Goal: Obtain resource: Download file/media

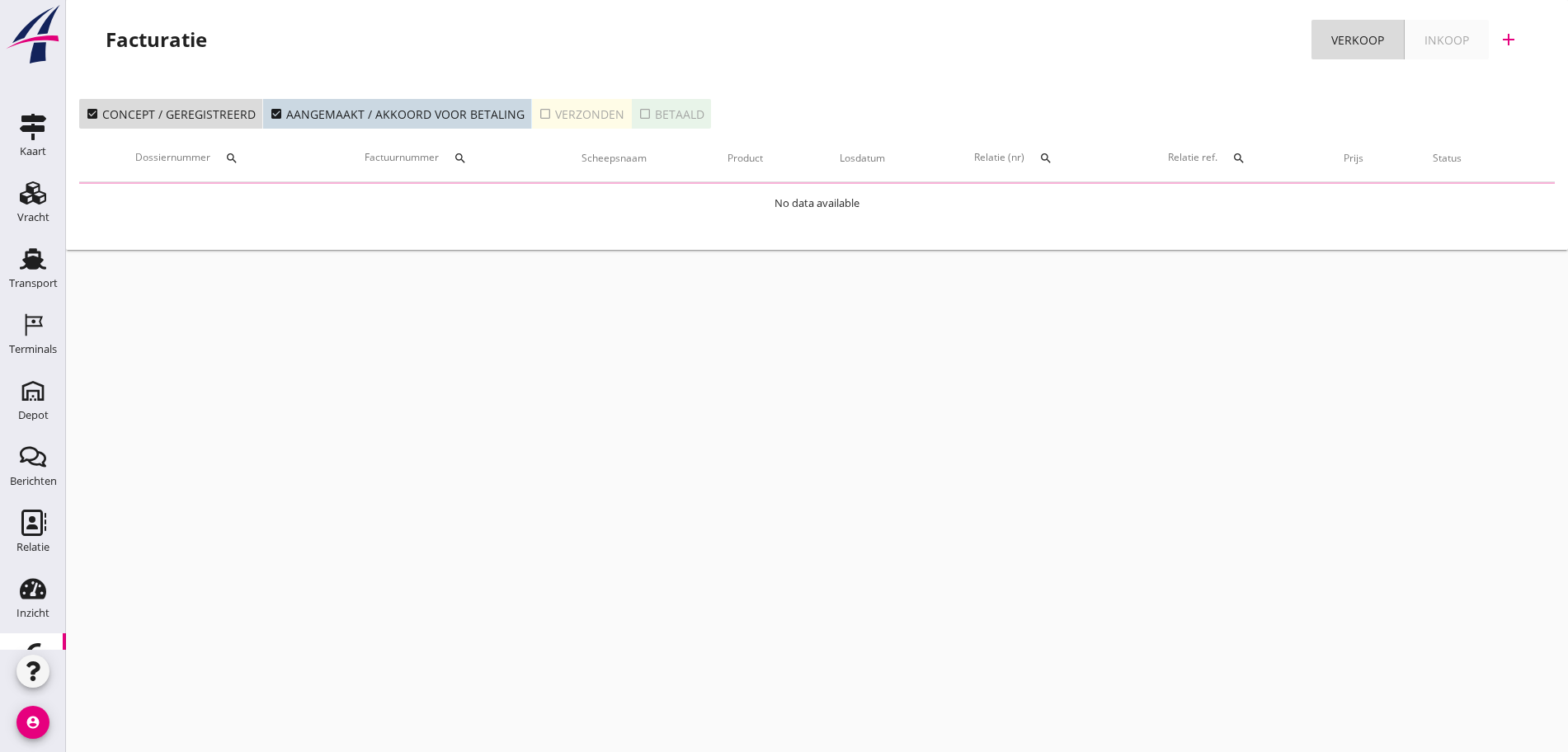
scroll to position [53, 0]
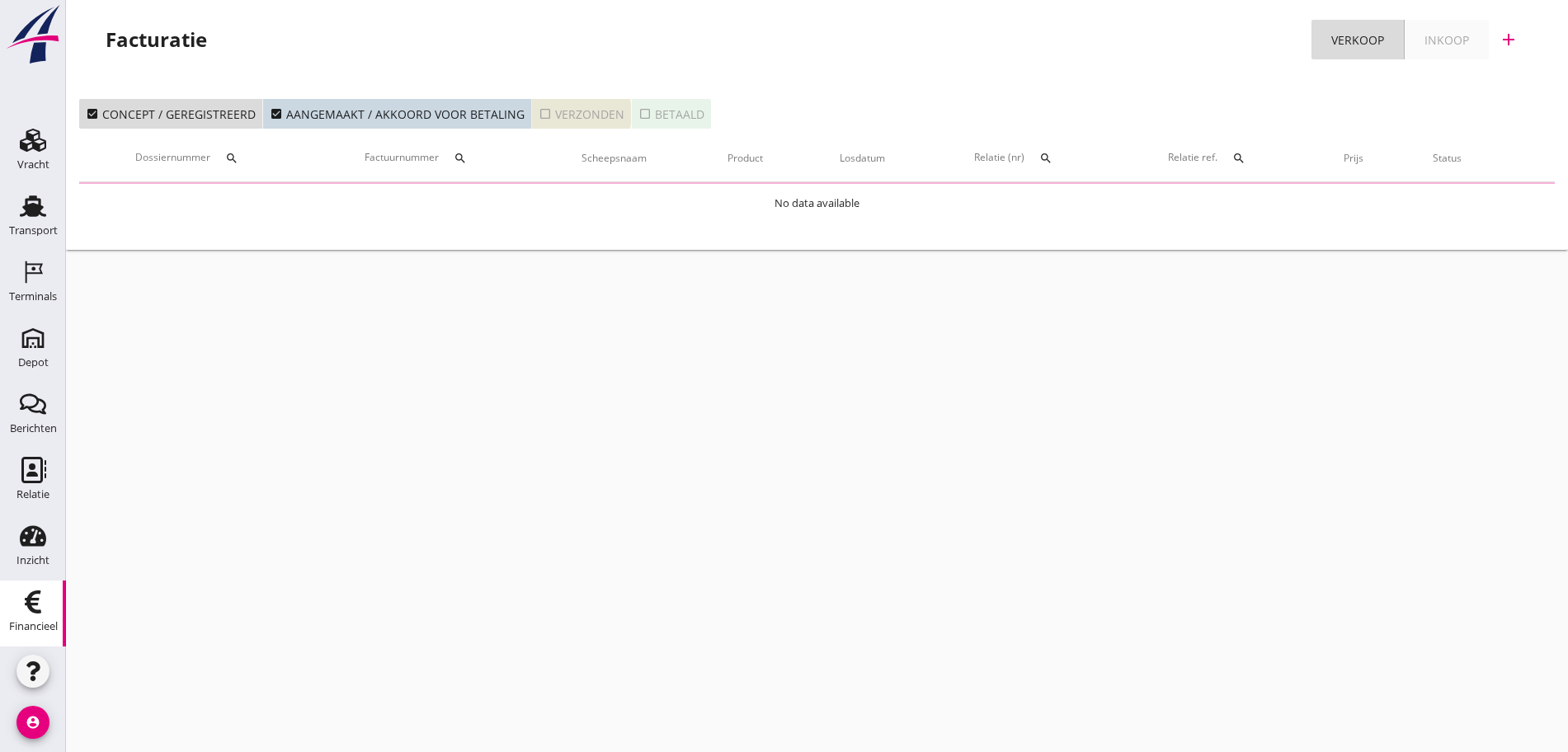
click at [582, 99] on button "check_box_outline_blank Verzonden" at bounding box center [581, 114] width 100 height 30
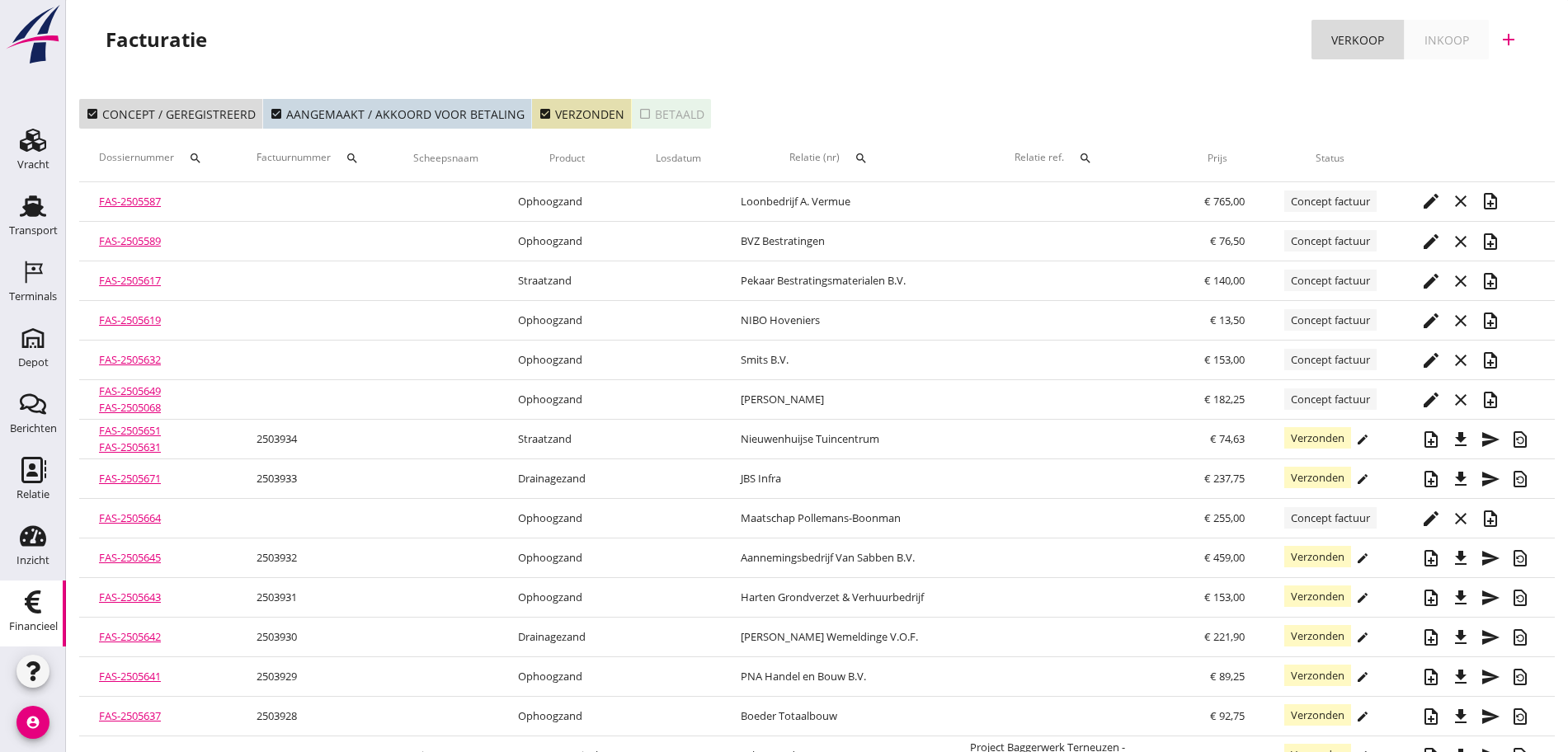
click at [678, 104] on button "check_box_outline_blank Betaald" at bounding box center [671, 114] width 80 height 30
click at [678, 104] on button "check_box Betaald" at bounding box center [671, 114] width 80 height 30
click at [25, 346] on icon "Depot" at bounding box center [33, 338] width 27 height 27
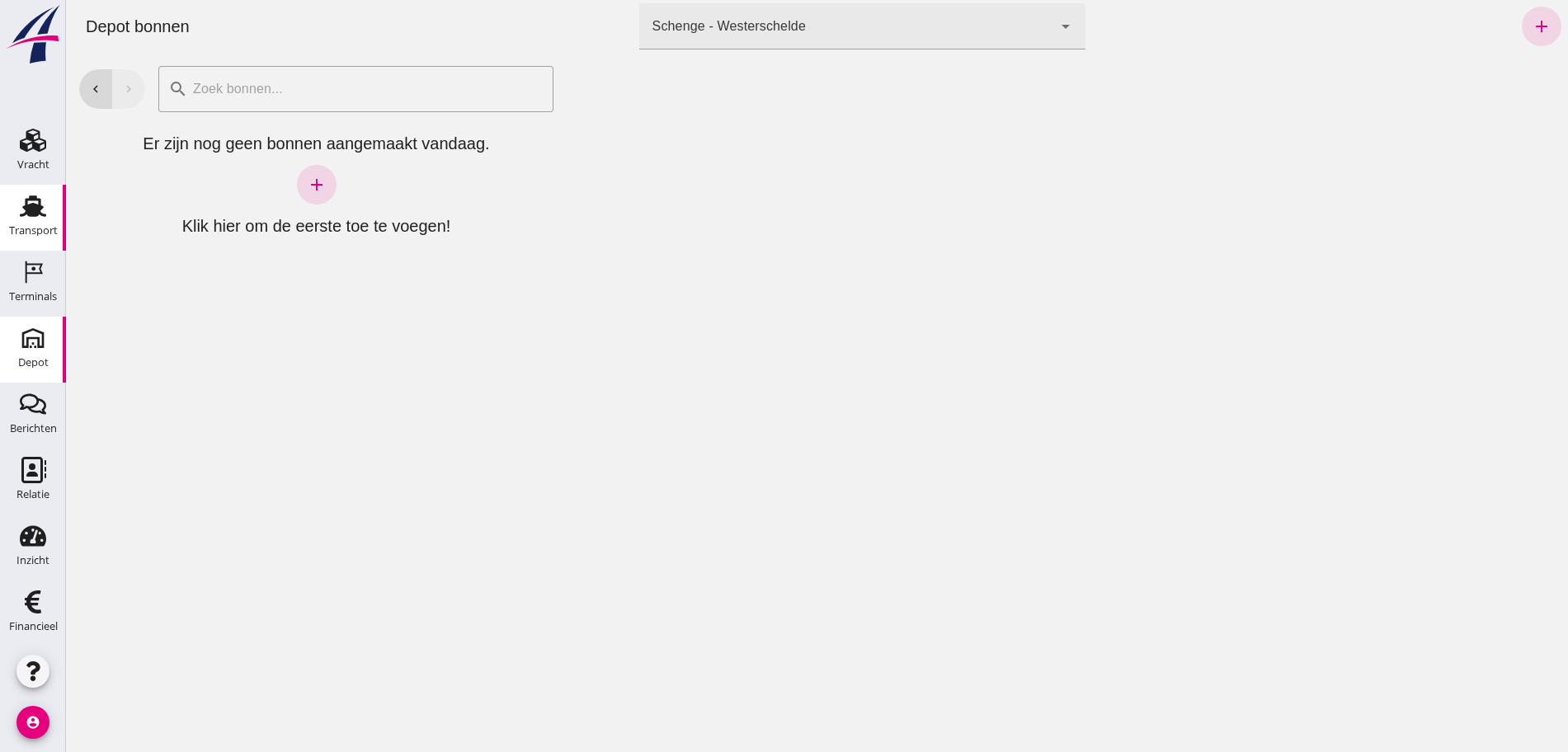
click at [32, 205] on use at bounding box center [33, 206] width 27 height 21
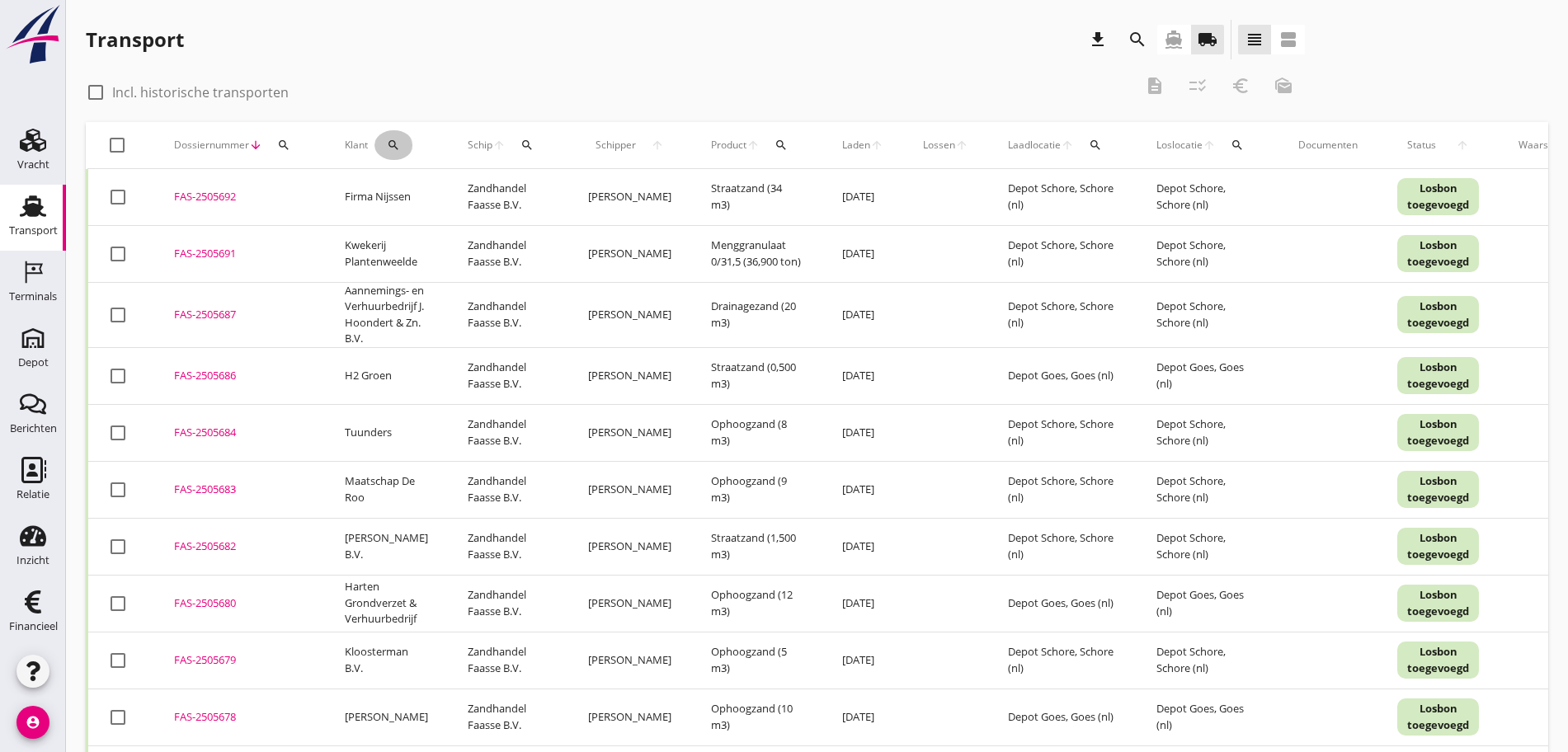
click at [392, 148] on icon "search" at bounding box center [393, 145] width 13 height 13
click at [425, 186] on input "Zoeken op opdrachtgever..." at bounding box center [466, 194] width 171 height 27
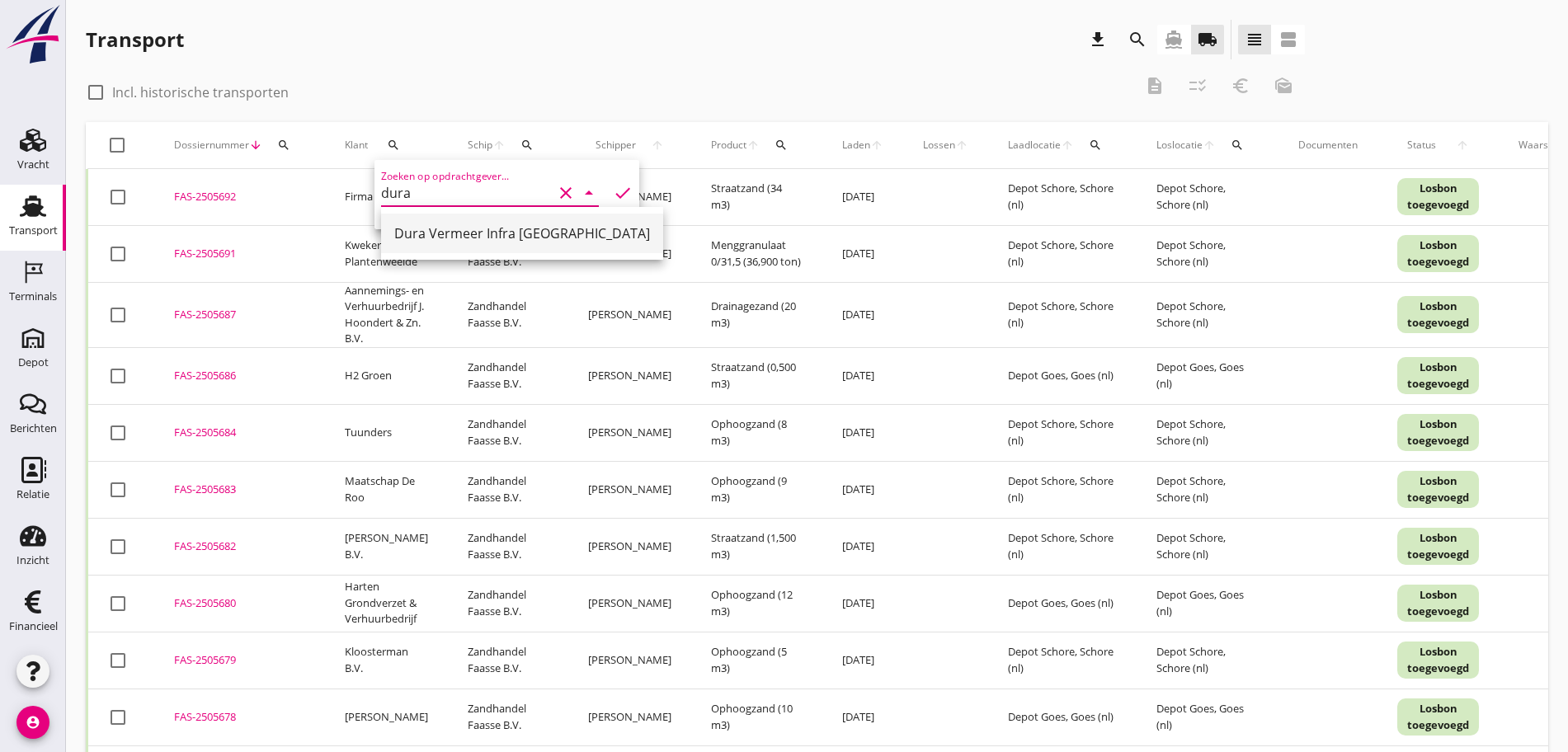
click at [538, 242] on div "Dura Vermeer Infra [GEOGRAPHIC_DATA]" at bounding box center [521, 233] width 255 height 19
type input "Dura Vermeer Infra [GEOGRAPHIC_DATA]"
click at [613, 193] on icon "check" at bounding box center [623, 193] width 19 height 19
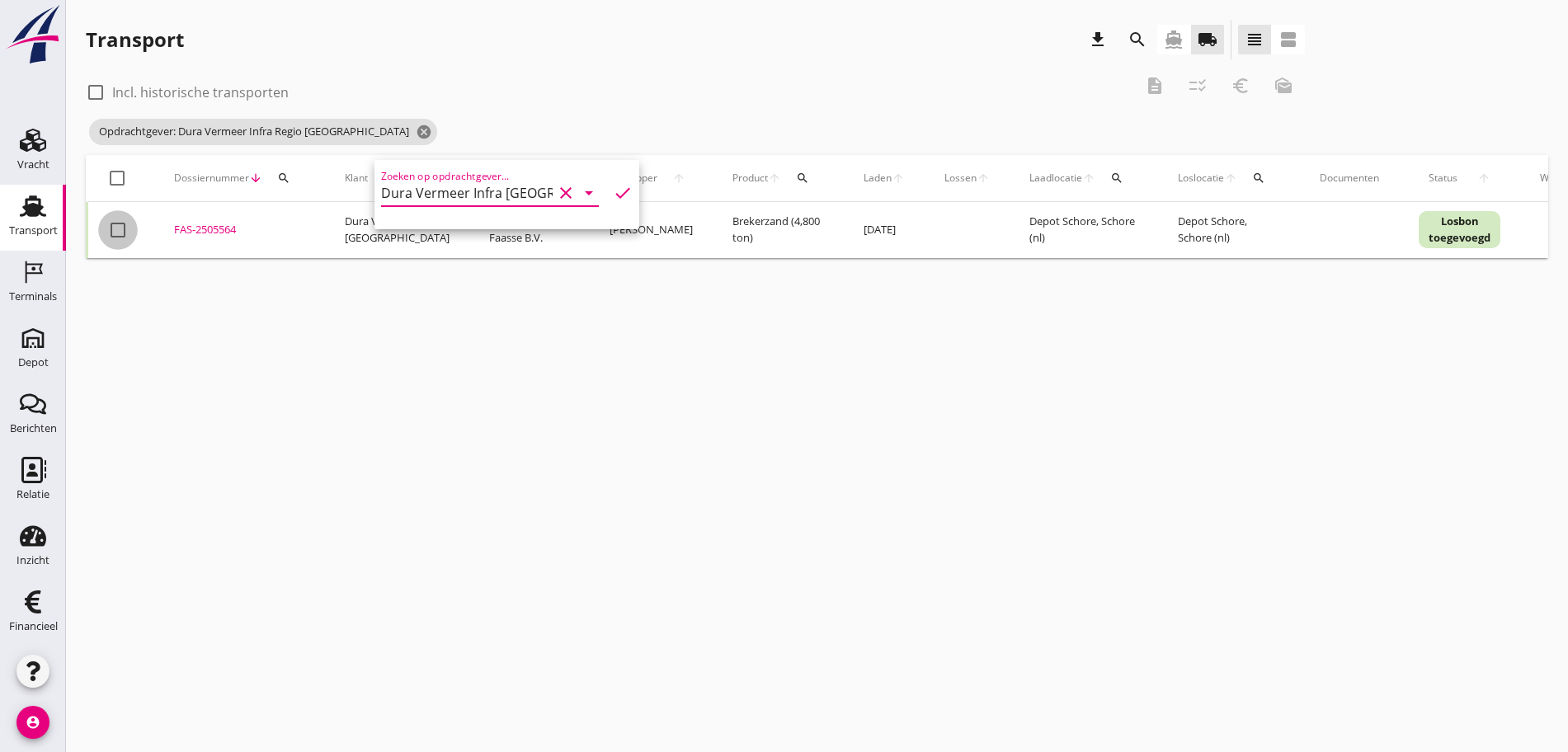
click at [114, 236] on div at bounding box center [118, 231] width 28 height 28
checkbox input "true"
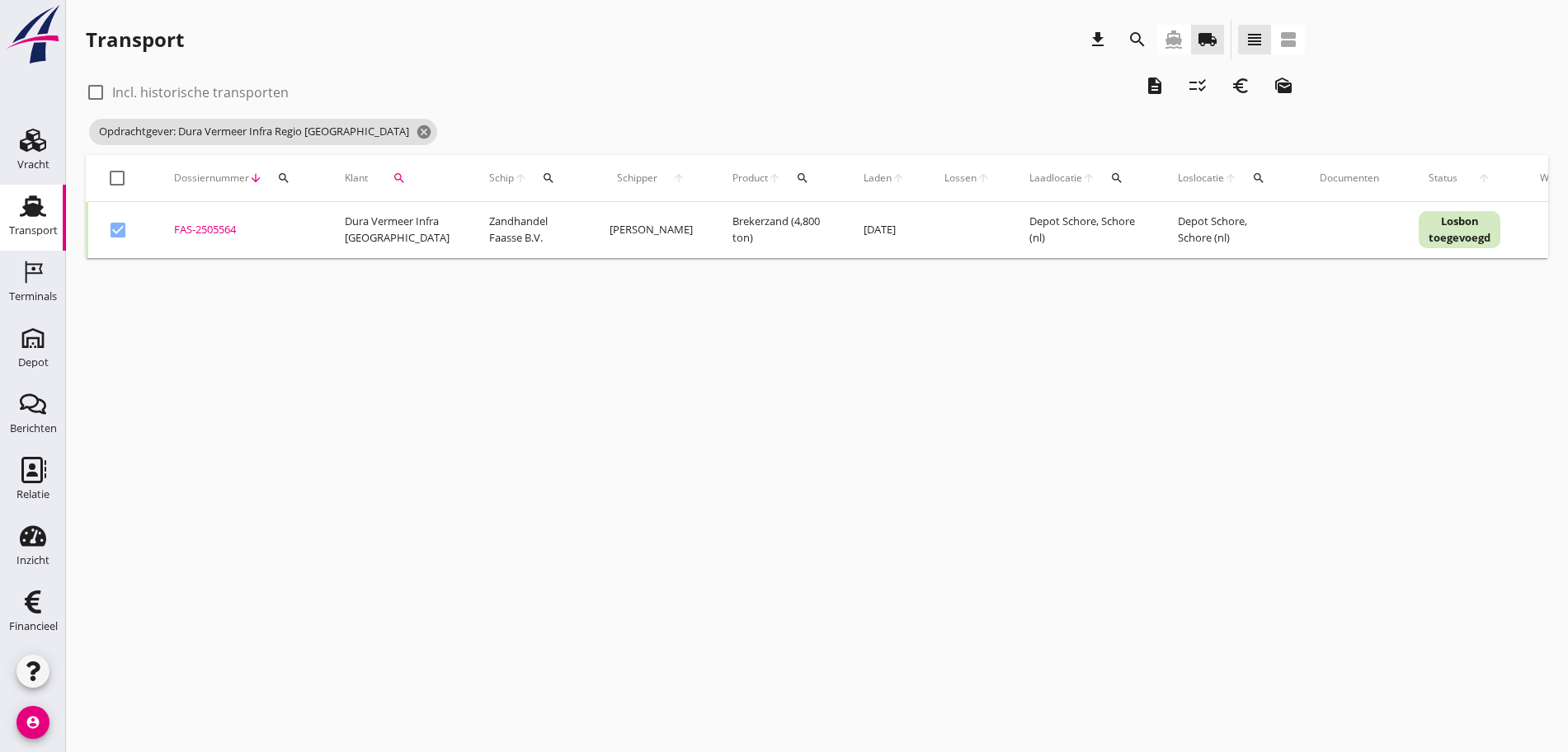
click at [1145, 85] on icon "description" at bounding box center [1155, 86] width 19 height 19
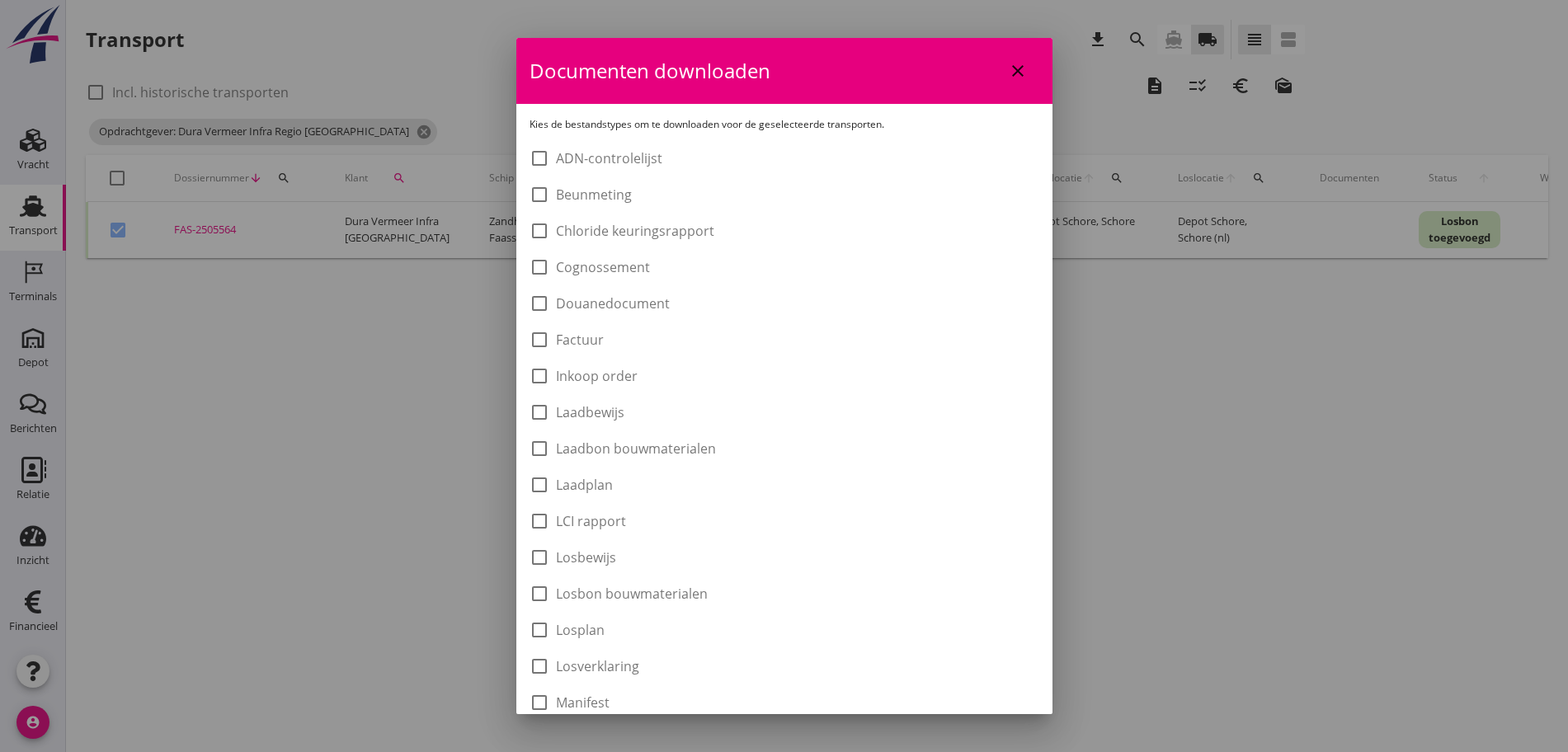
click at [615, 445] on label "Laadbon bouwmaterialen" at bounding box center [635, 449] width 160 height 17
checkbox input "true"
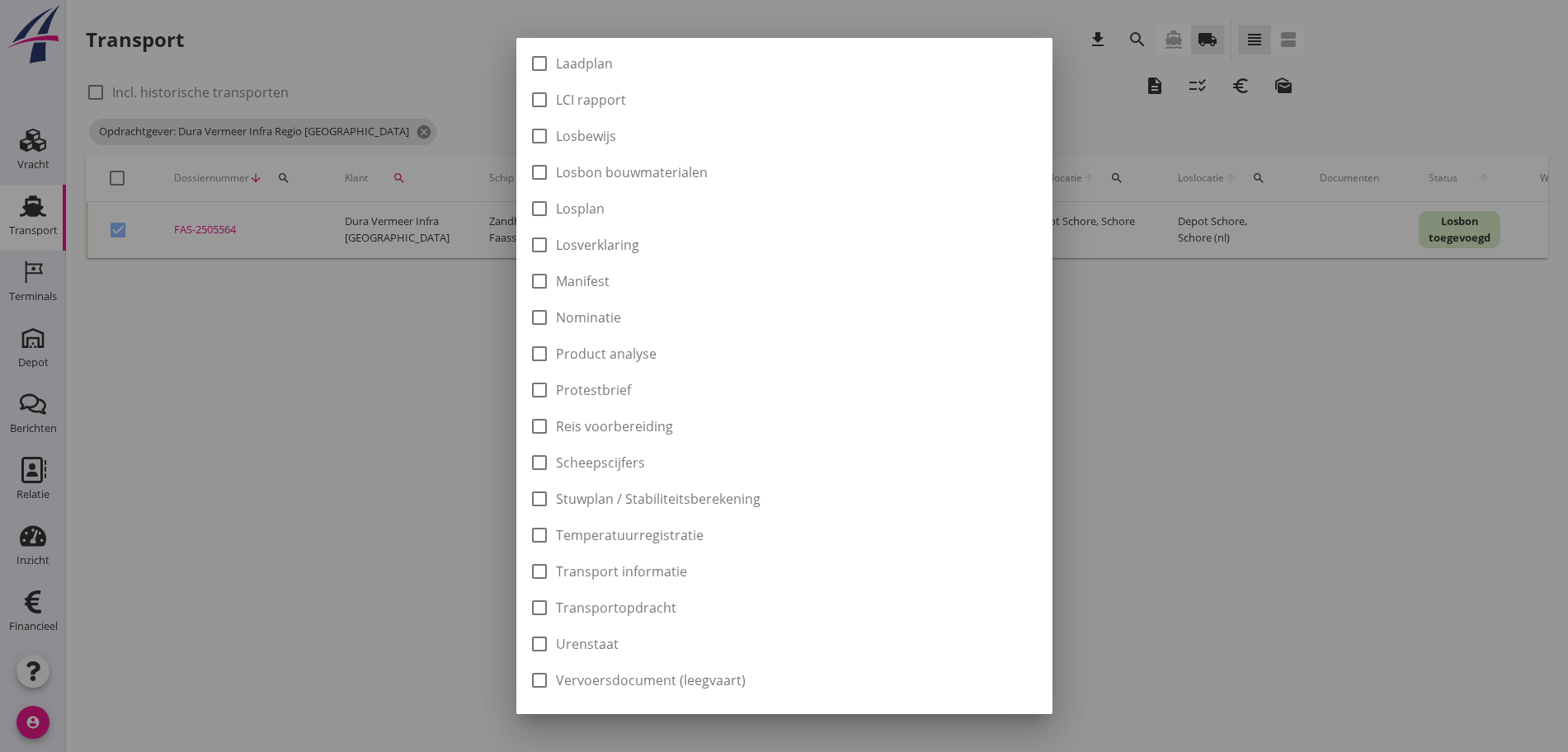
scroll to position [466, 0]
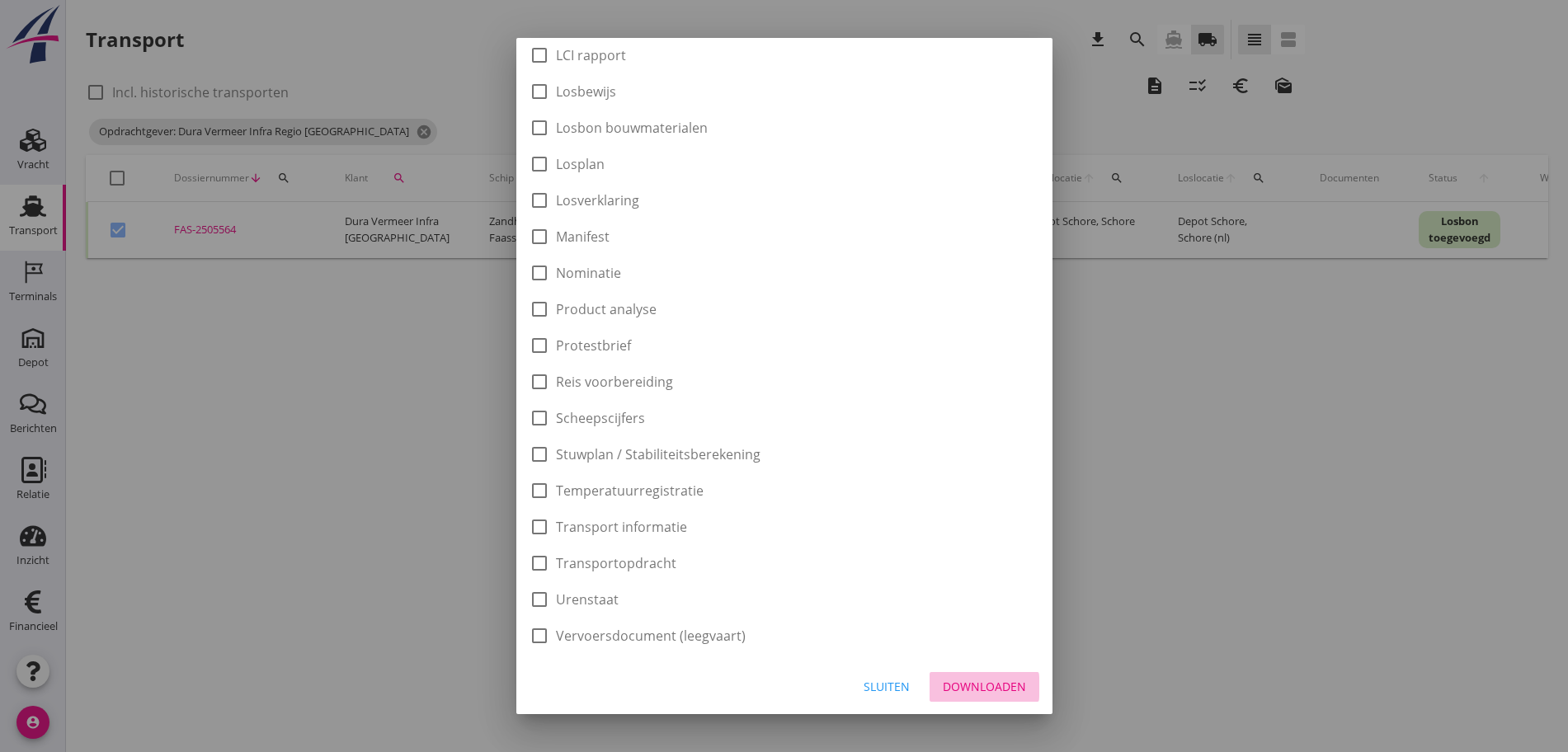
click at [973, 680] on div "Downloaden" at bounding box center [984, 687] width 83 height 18
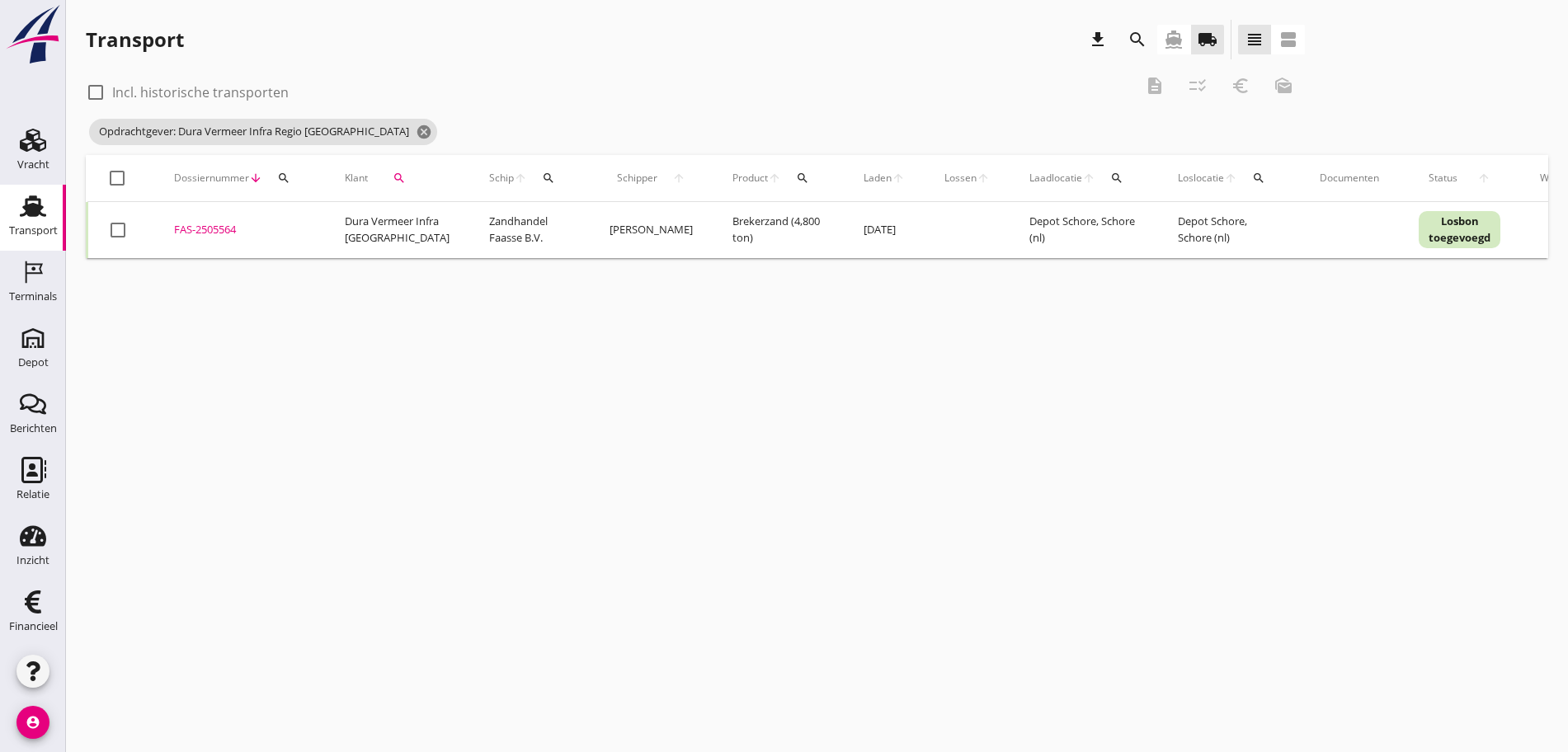
checkbox input "false"
click at [379, 228] on td "Dura Vermeer Infra [GEOGRAPHIC_DATA]" at bounding box center [397, 230] width 144 height 56
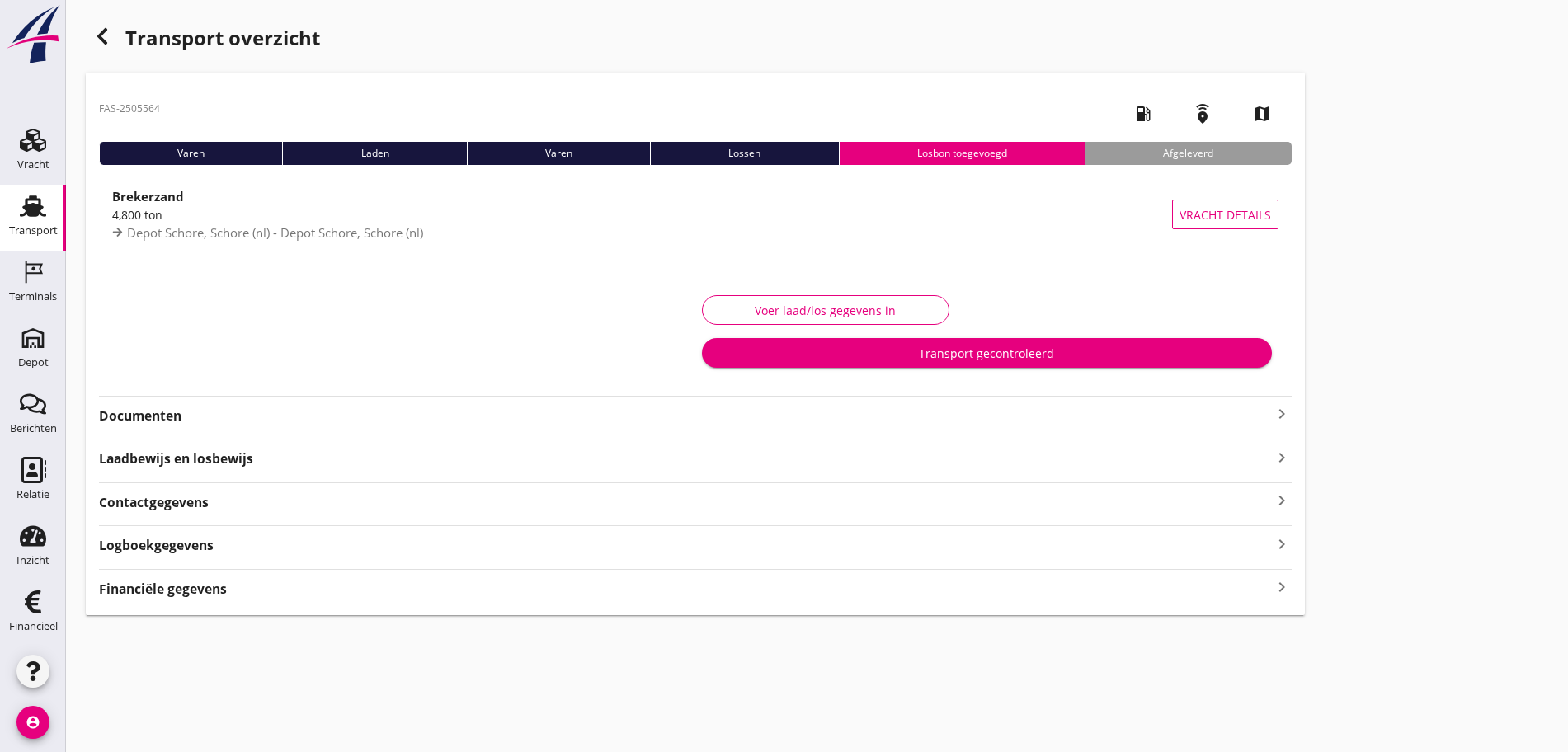
click at [265, 512] on div "Contactgegevens keyboard_arrow_right" at bounding box center [695, 501] width 1193 height 22
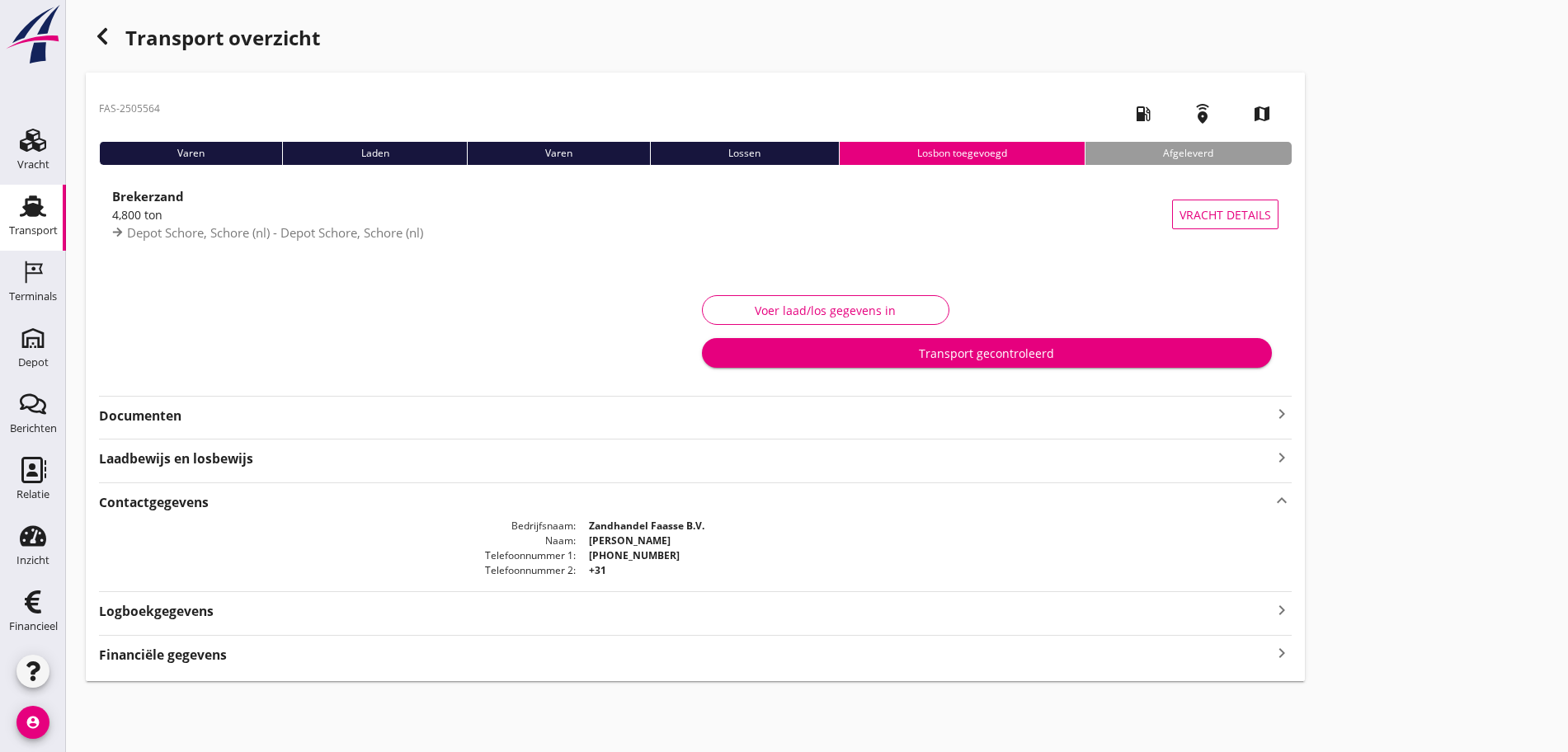
click at [116, 615] on strong "Logboekgegevens" at bounding box center [156, 611] width 115 height 19
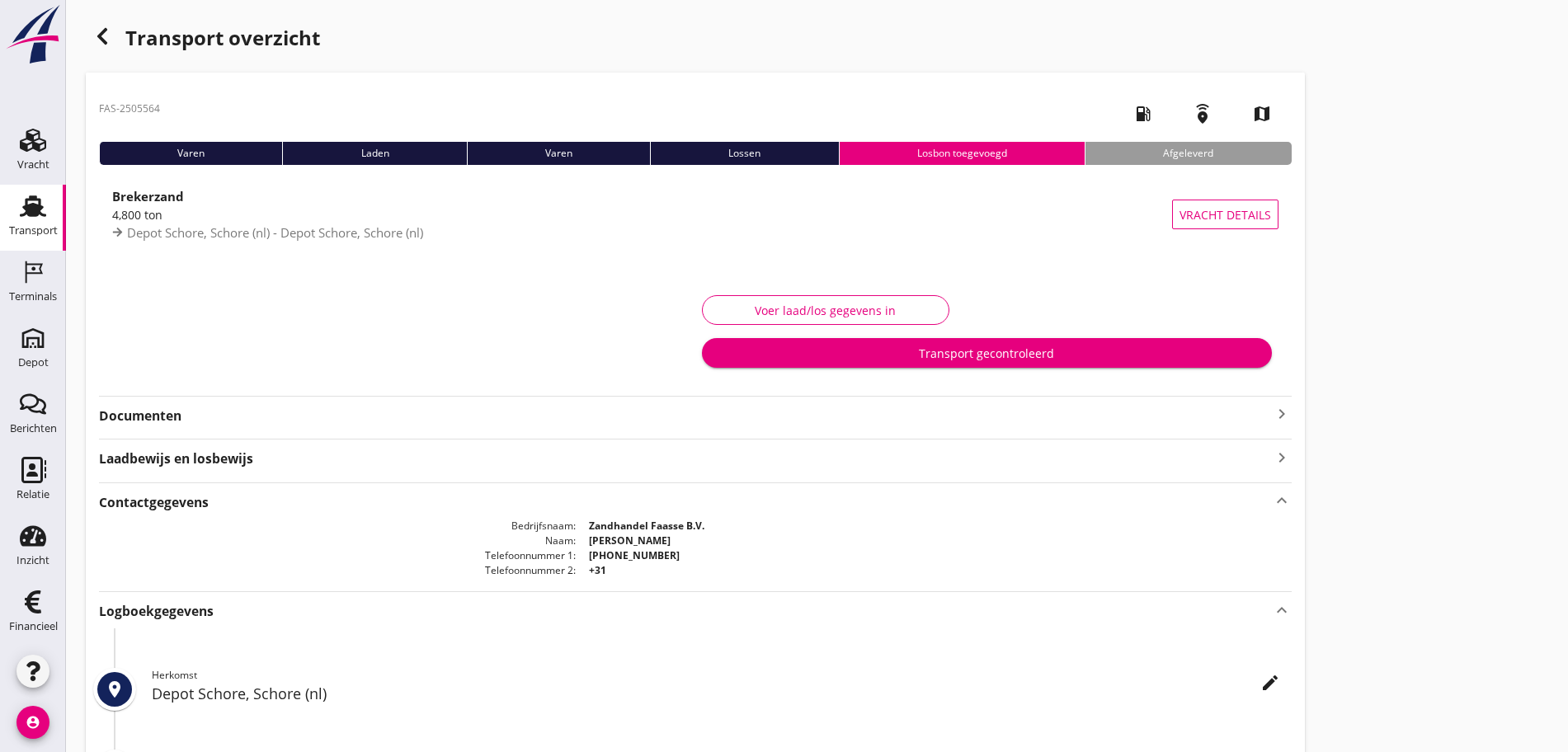
click at [179, 410] on strong "Documenten" at bounding box center [686, 415] width 1173 height 19
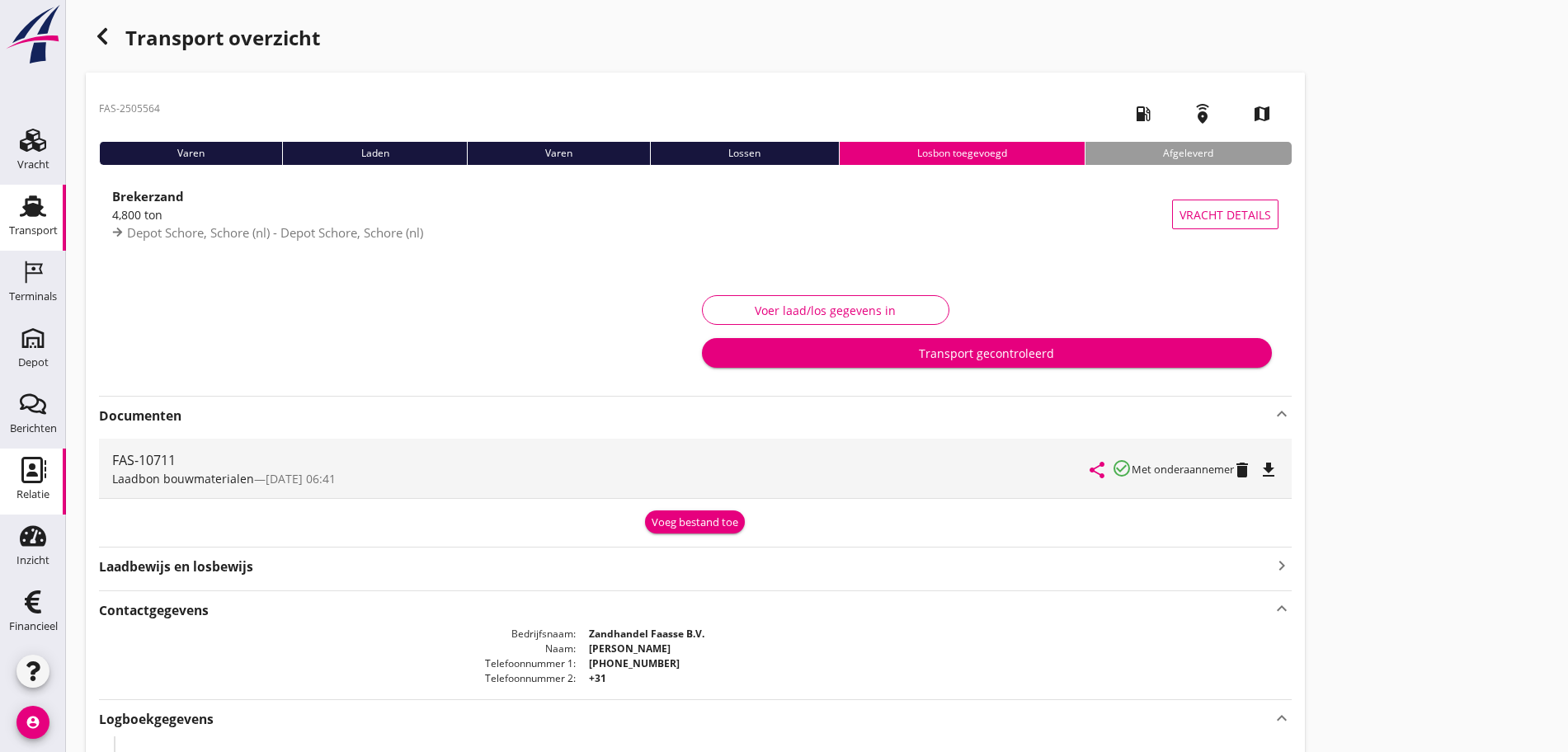
click at [29, 480] on icon "Relatie" at bounding box center [33, 470] width 27 height 27
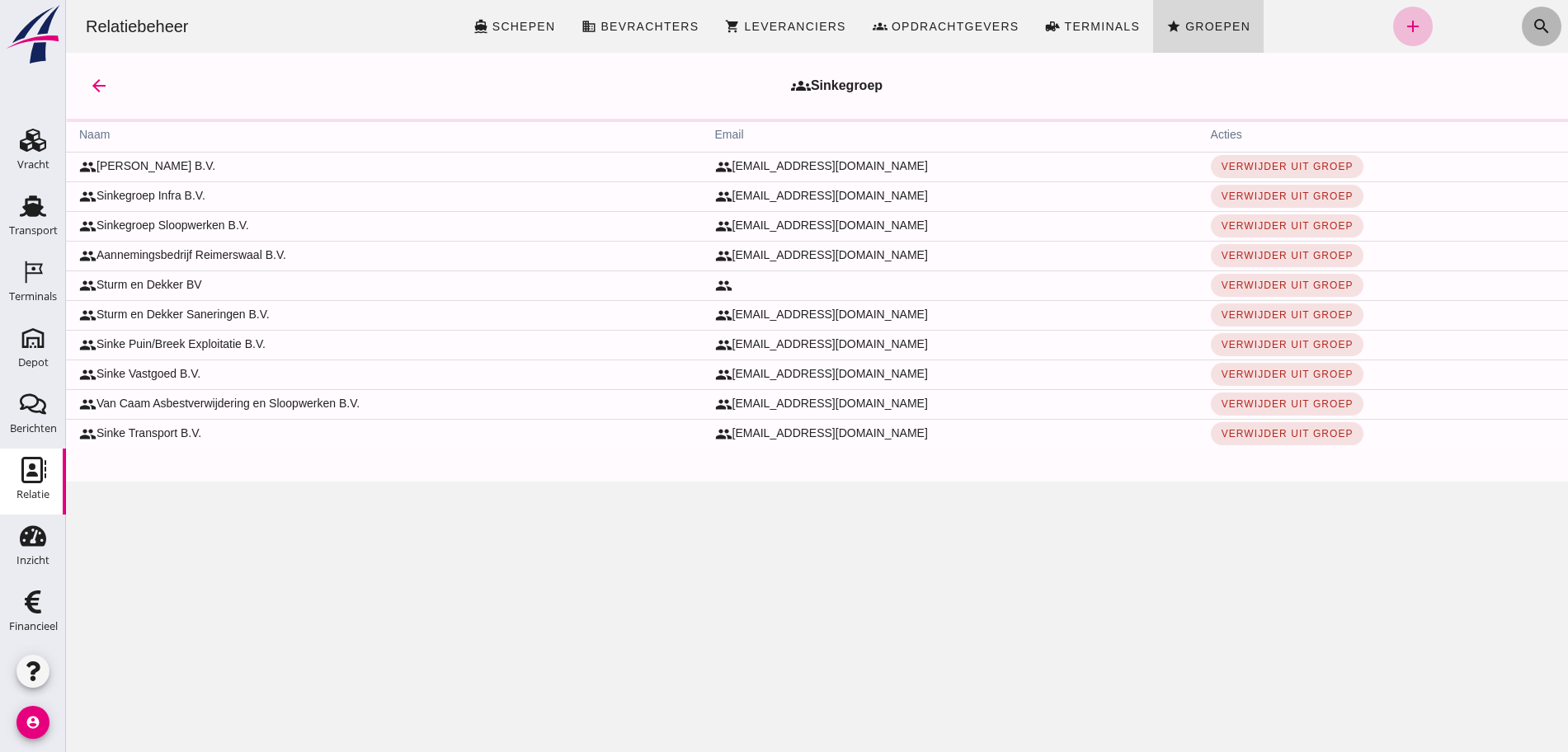
click at [1532, 27] on icon "search" at bounding box center [1541, 27] width 19 height 19
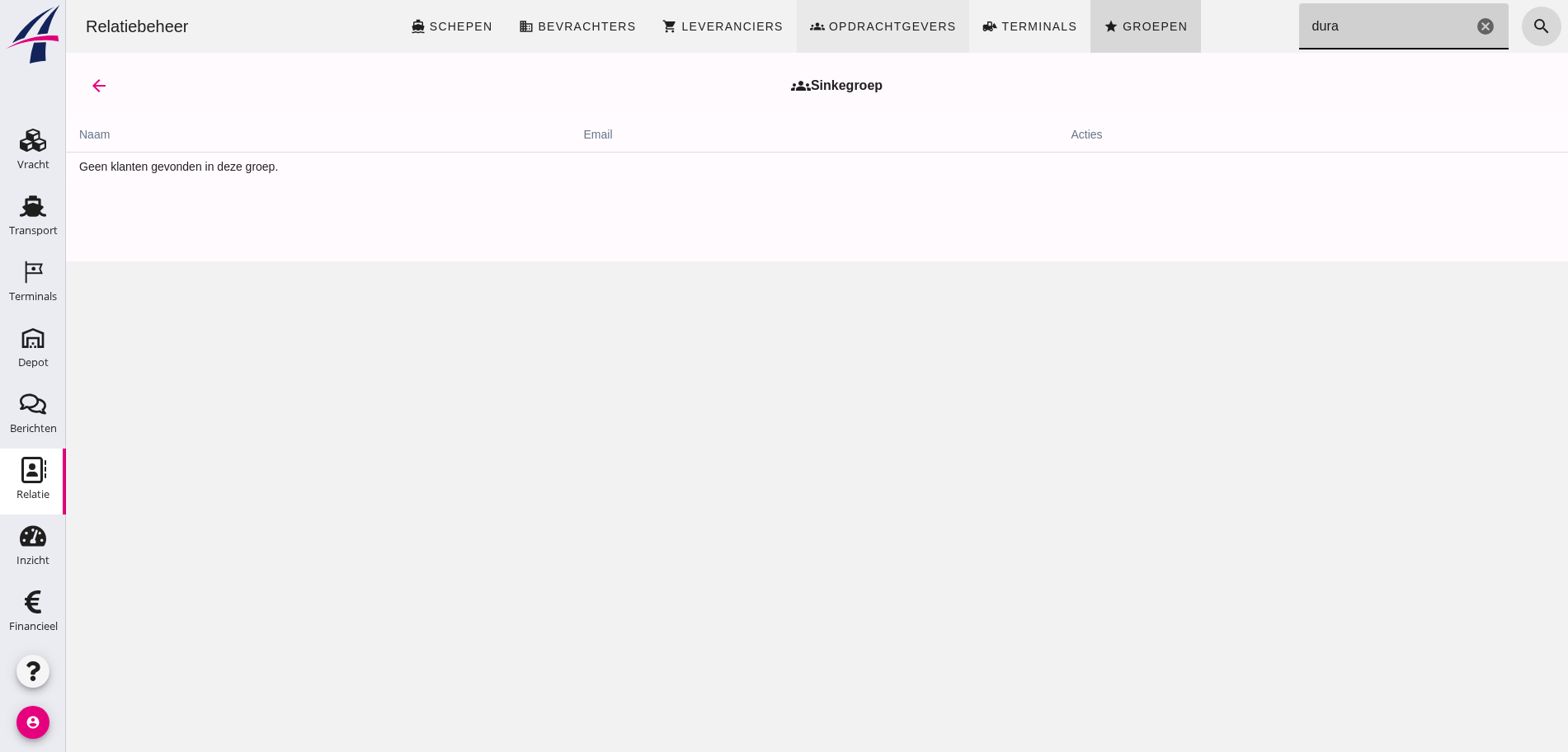
type input "dura"
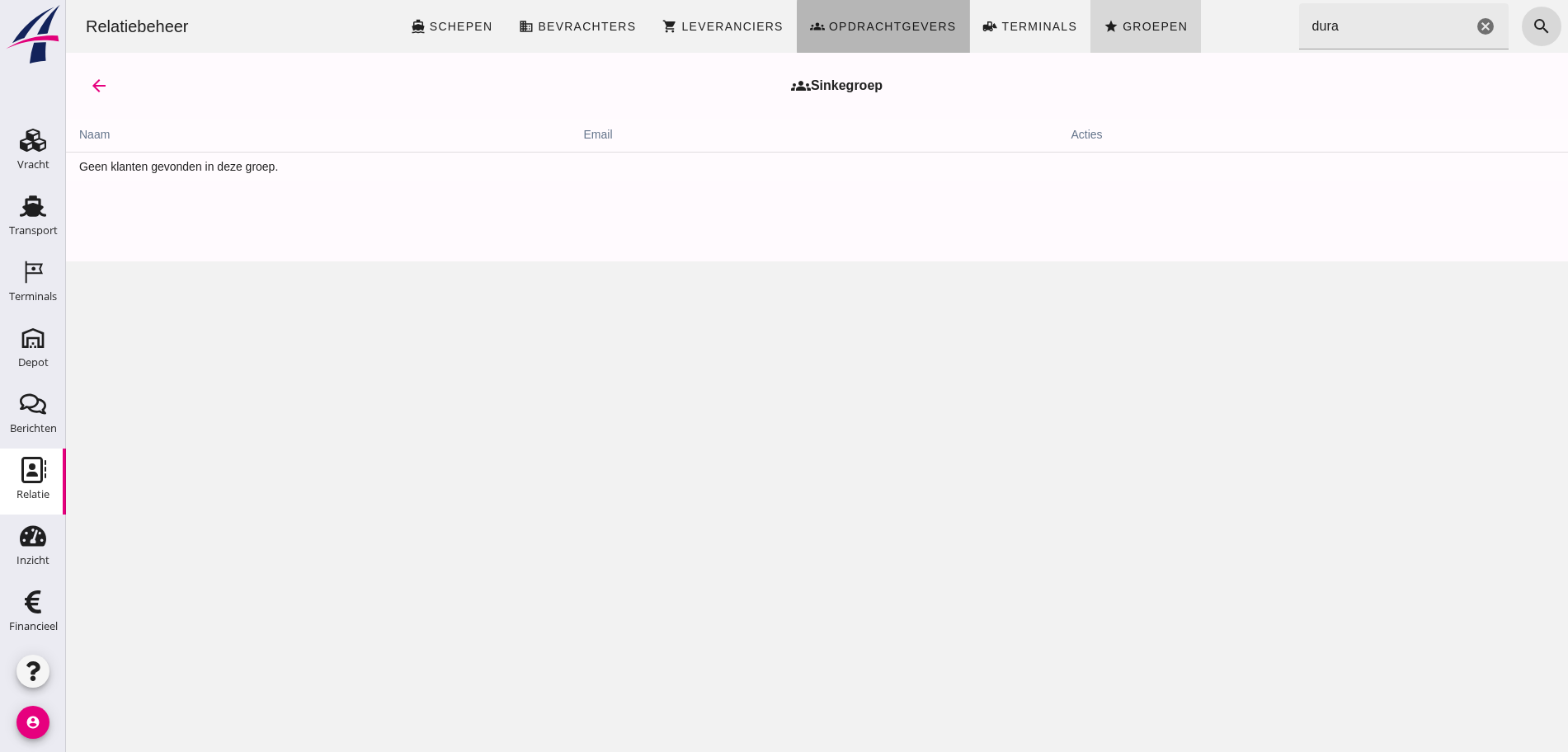
click at [863, 19] on span "Opdrachtgevers" at bounding box center [892, 26] width 129 height 13
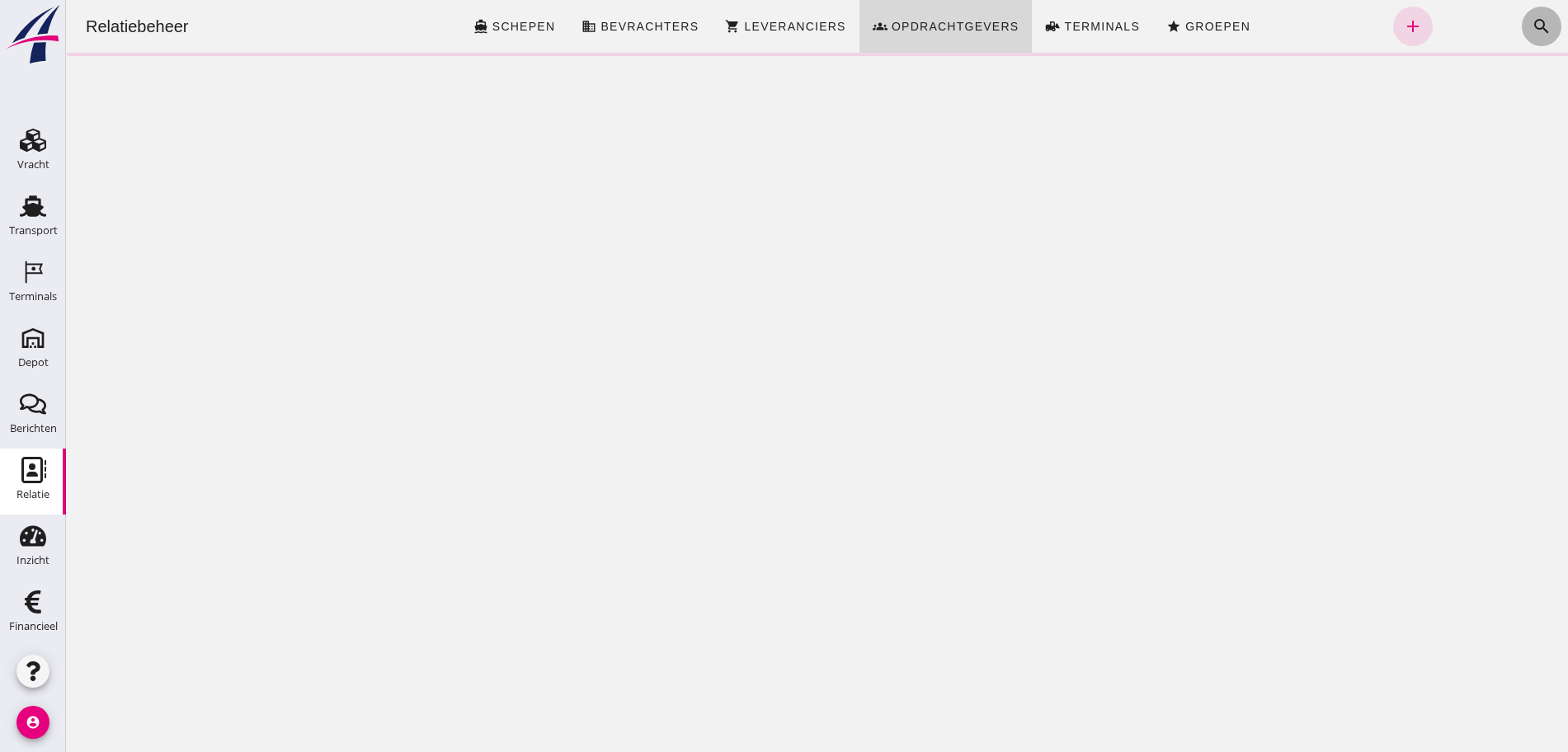
click at [1522, 22] on button "search" at bounding box center [1541, 26] width 40 height 40
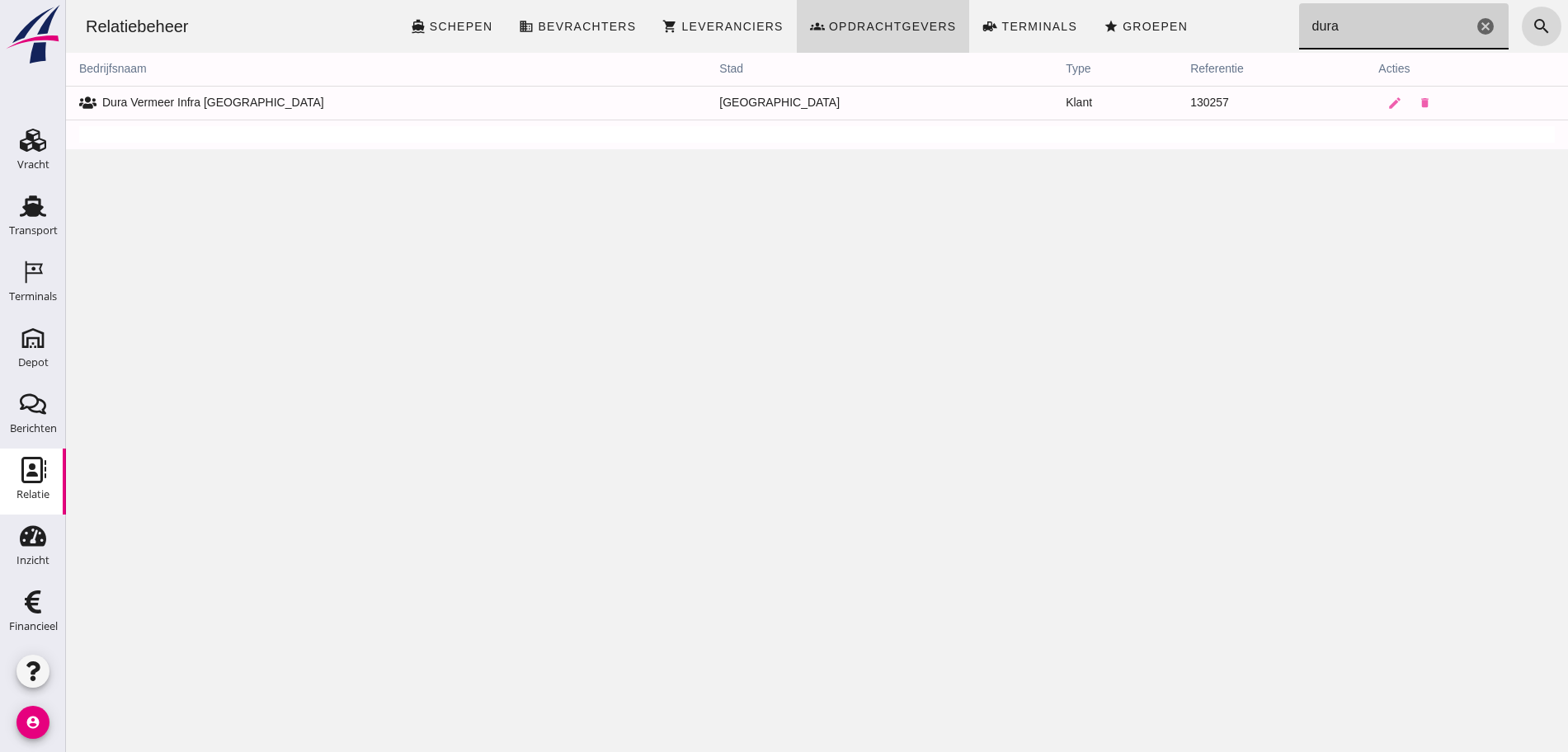
type input "dura"
click at [237, 104] on td "Dura Vermeer Infra [GEOGRAPHIC_DATA]" at bounding box center [386, 103] width 640 height 34
drag, startPoint x: 90, startPoint y: 104, endPoint x: 486, endPoint y: 115, distance: 396.2
click at [93, 103] on icon at bounding box center [88, 103] width 18 height 12
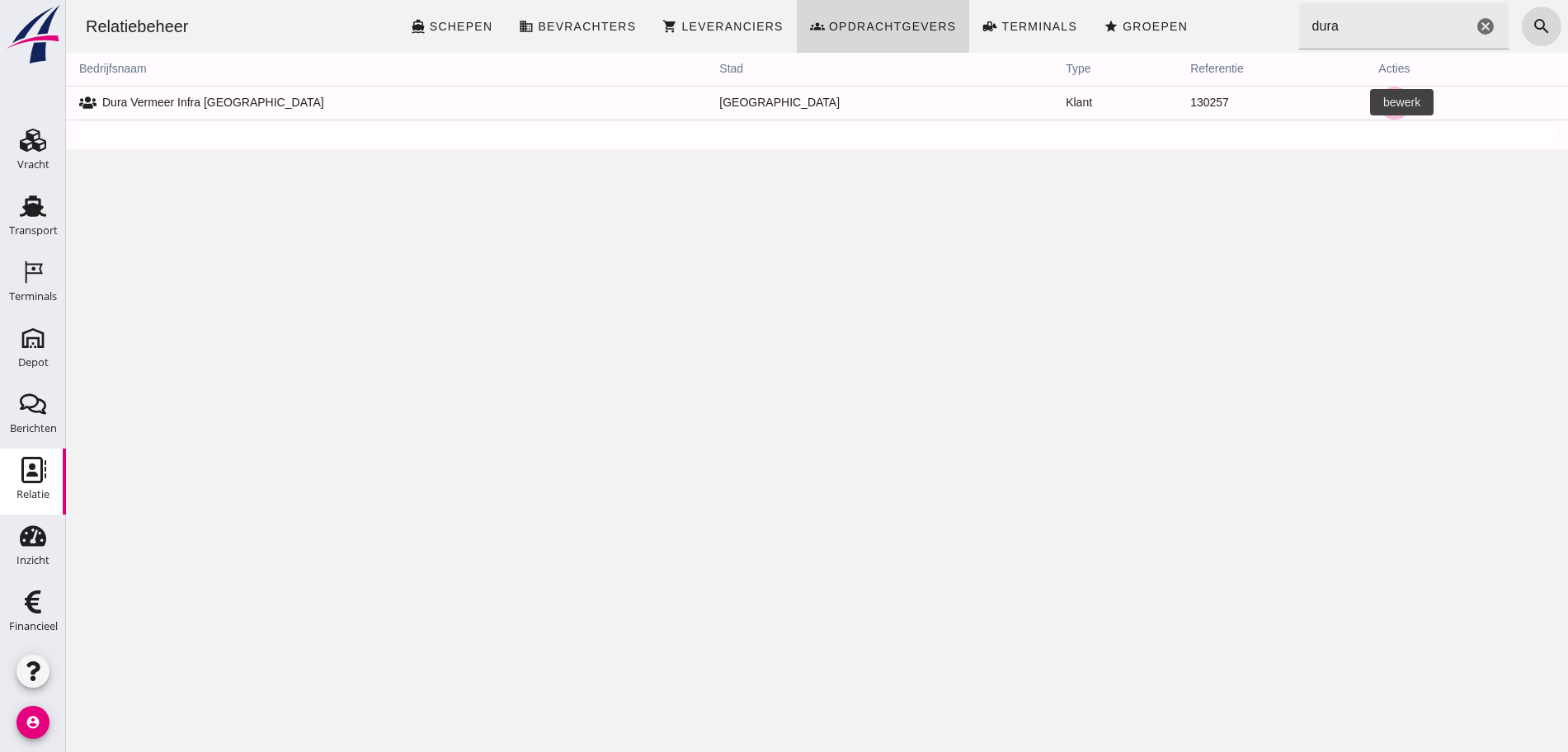
click at [1387, 103] on icon "edit" at bounding box center [1394, 103] width 15 height 15
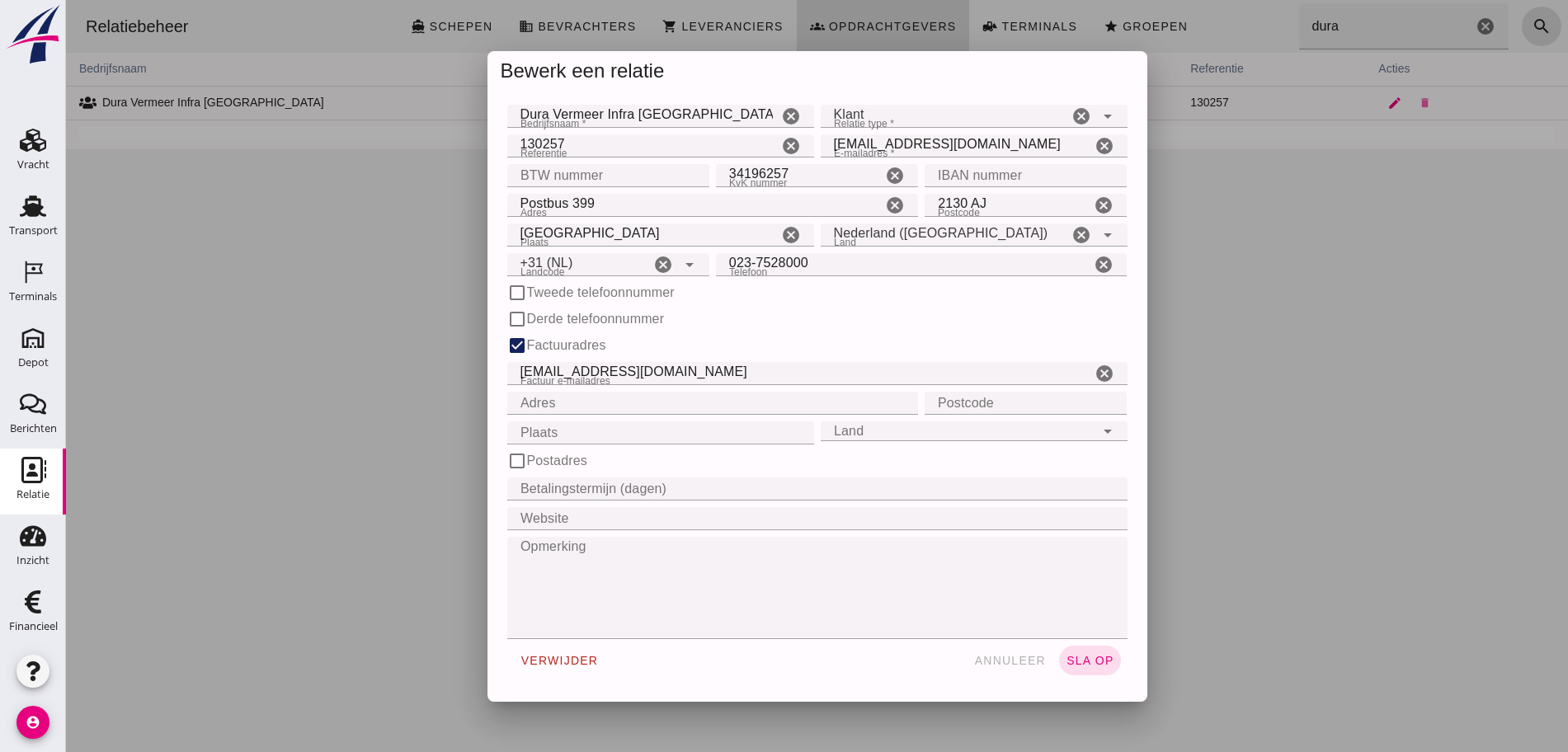
type input "+31 (NL)"
click at [987, 665] on span "annuleer" at bounding box center [1010, 660] width 72 height 13
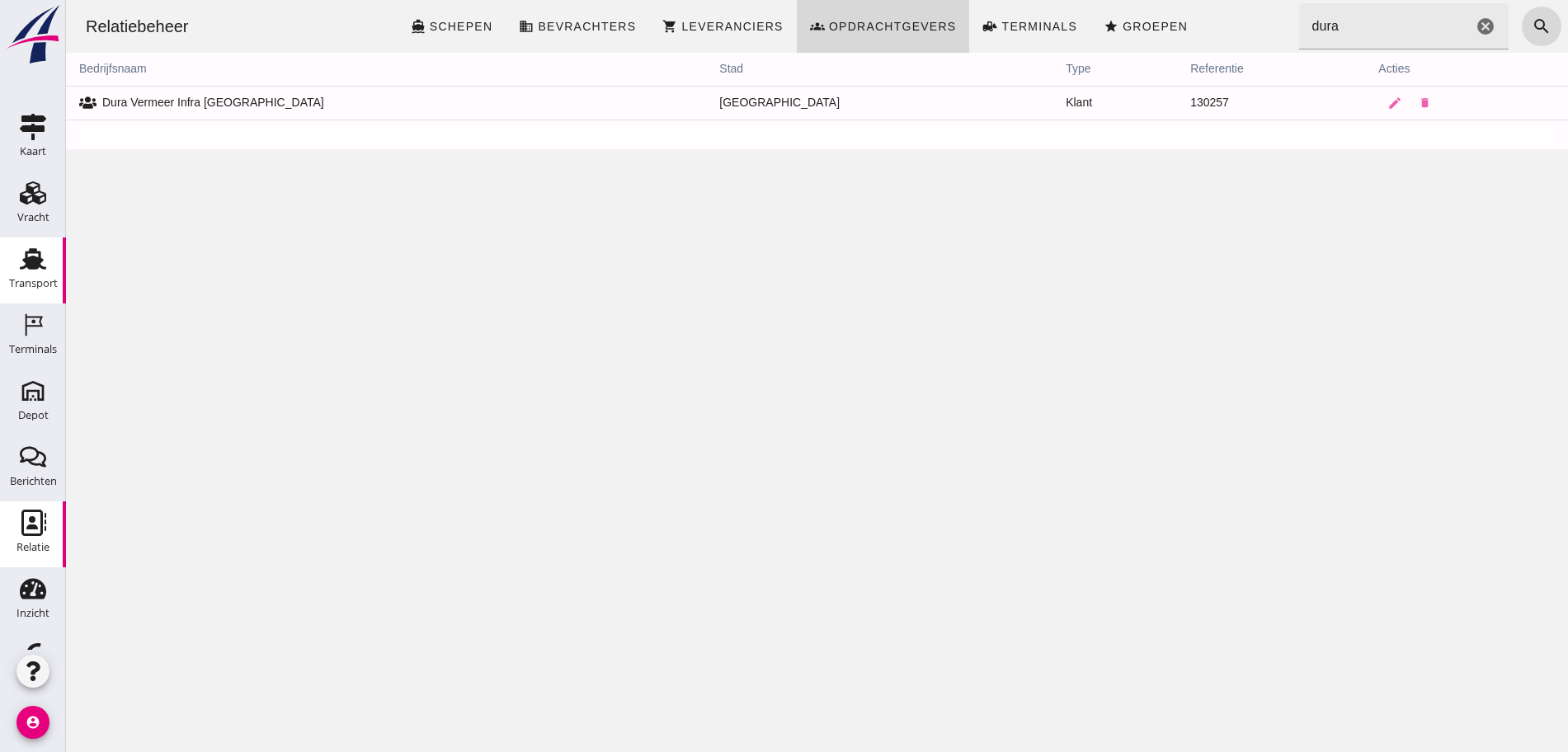
click at [19, 278] on div "Transport" at bounding box center [33, 284] width 49 height 11
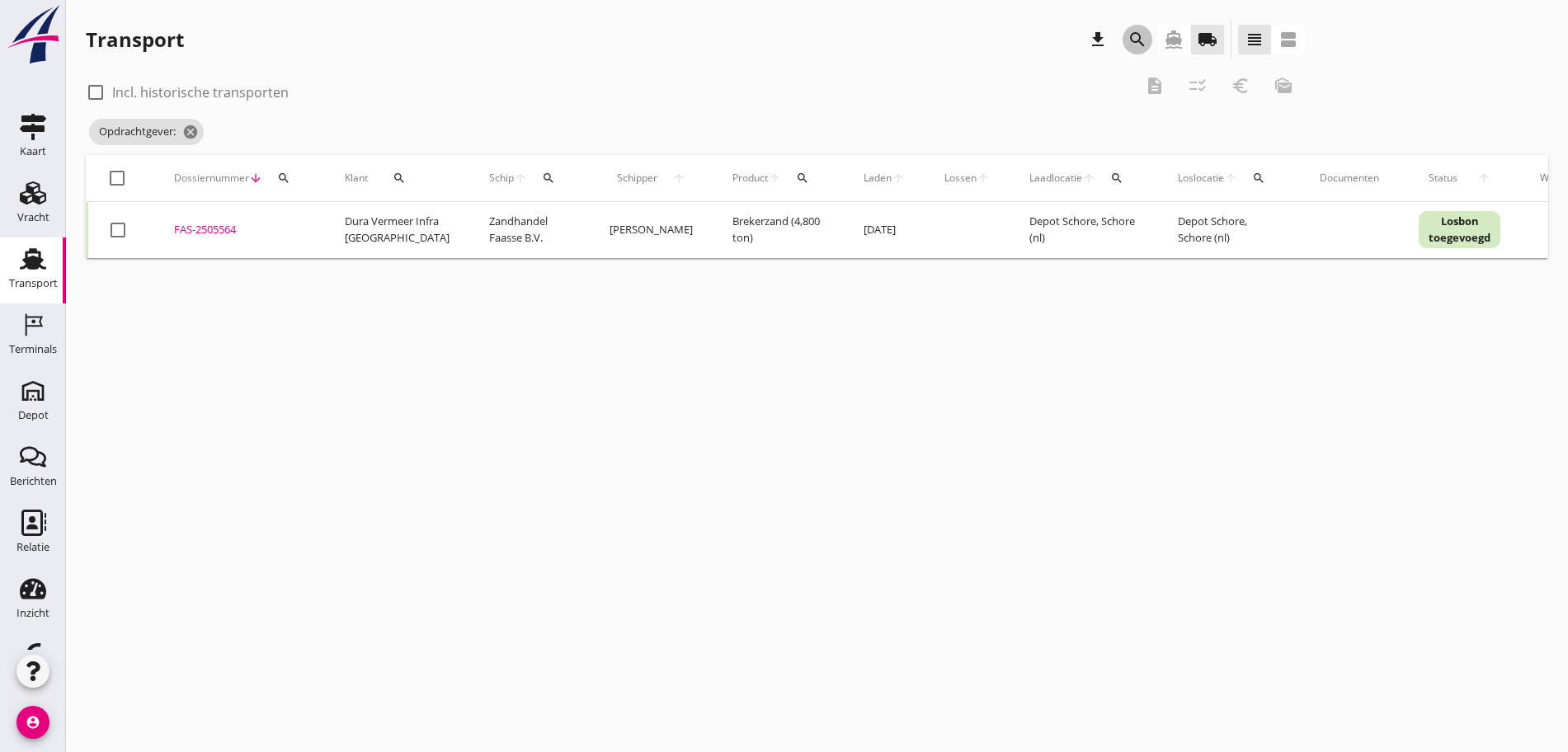
click at [1127, 38] on icon "search" at bounding box center [1137, 40] width 19 height 19
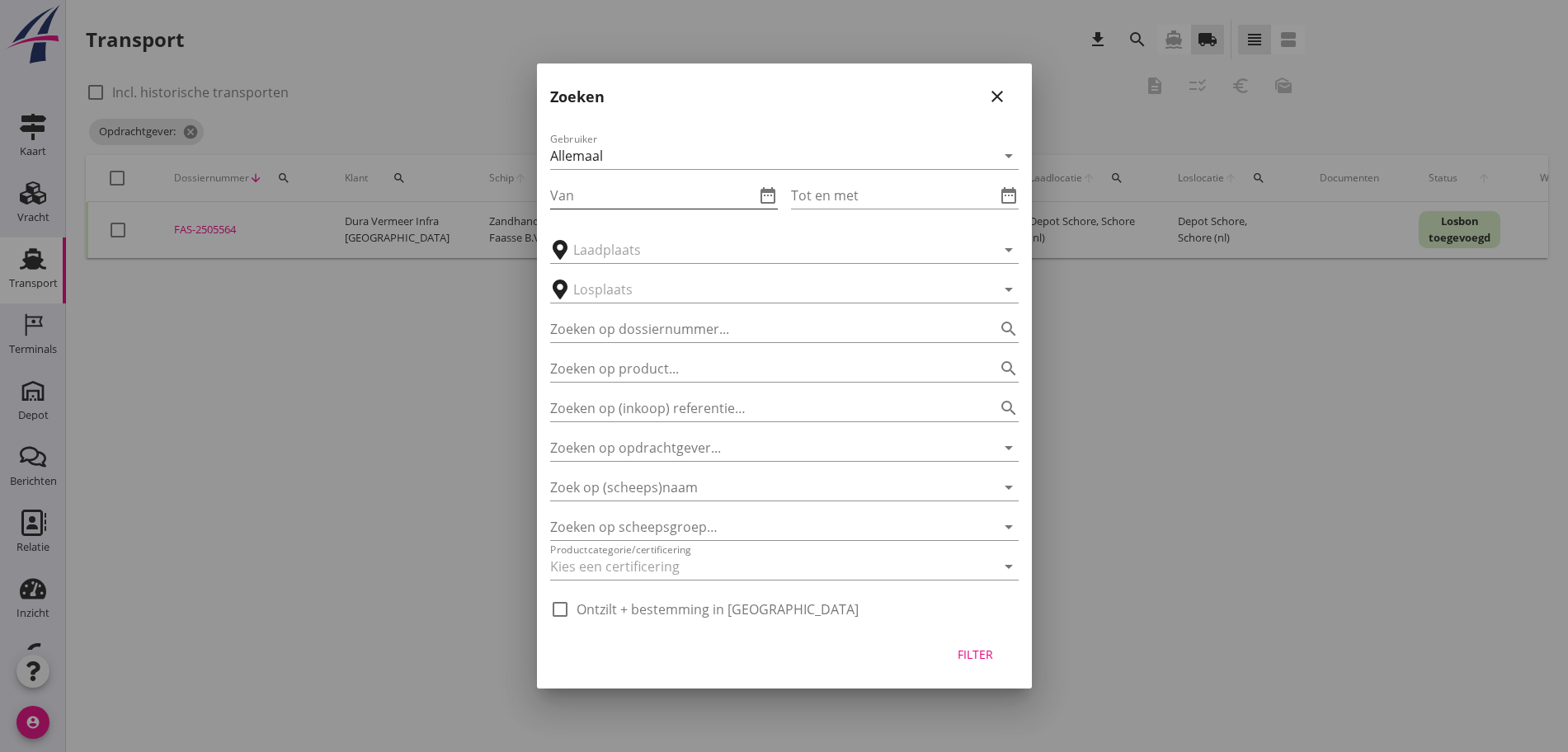
click at [763, 197] on icon "date_range" at bounding box center [768, 195] width 19 height 19
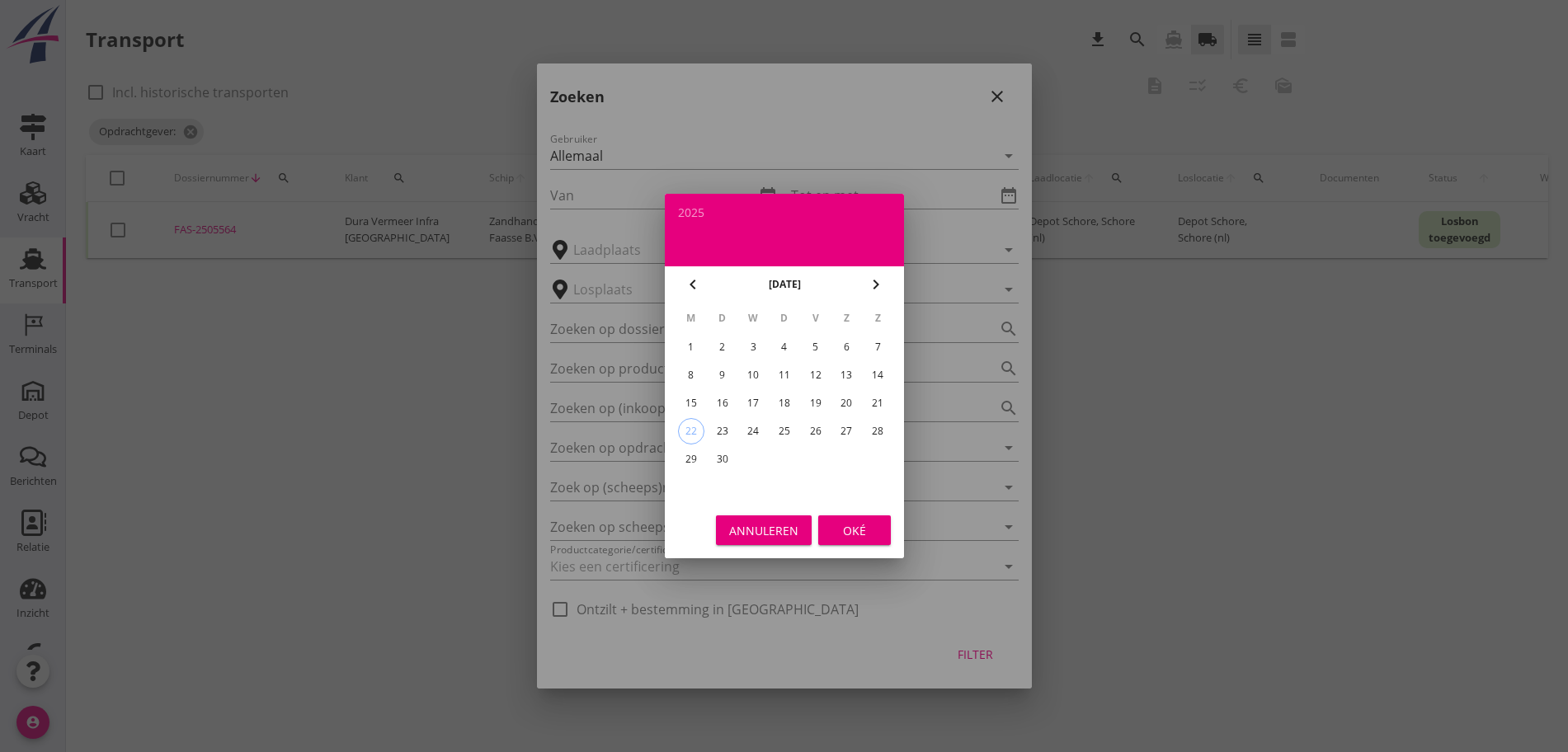
drag, startPoint x: 693, startPoint y: 398, endPoint x: 759, endPoint y: 422, distance: 70.2
click at [694, 397] on div "15" at bounding box center [690, 404] width 27 height 27
type input "[DATE]"
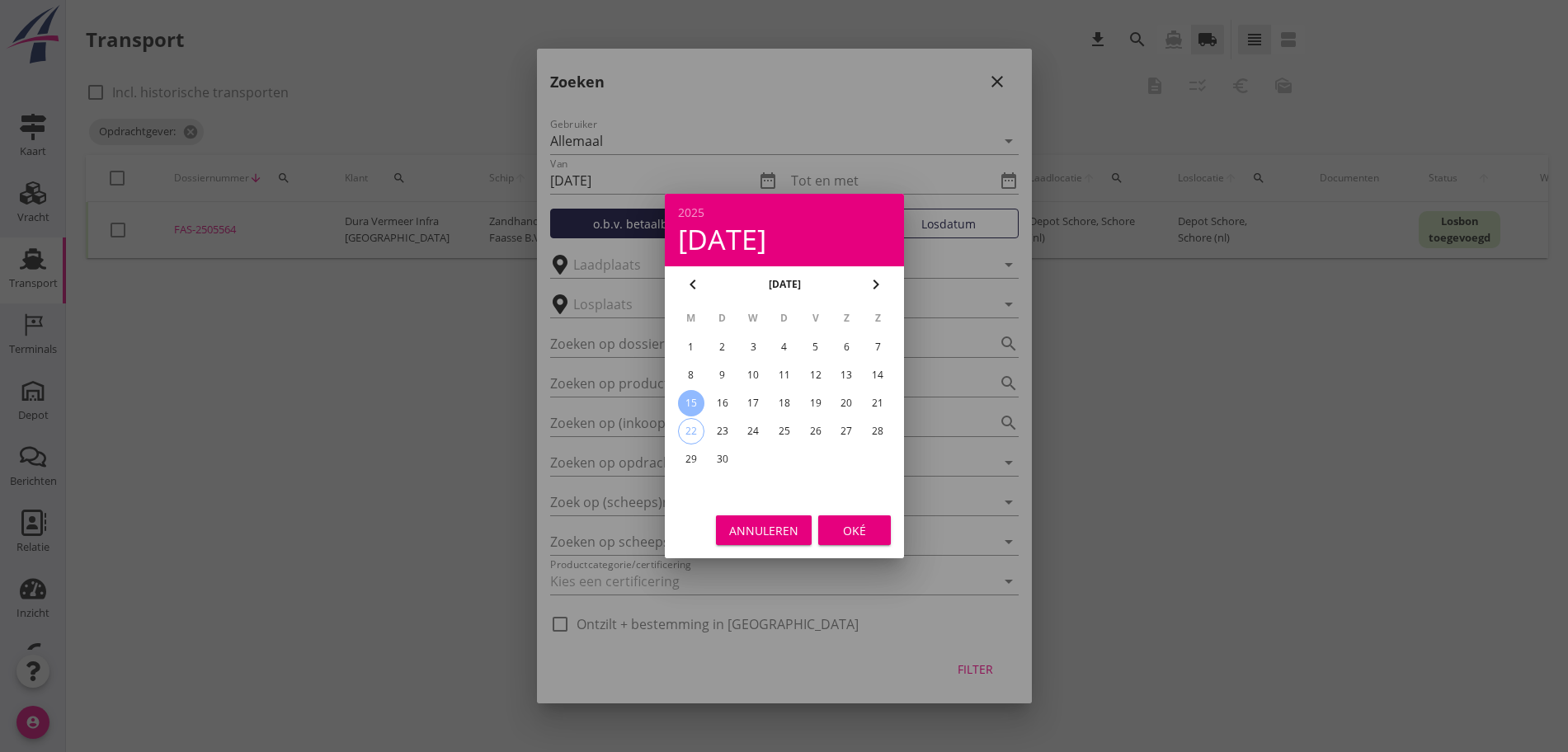
click at [844, 529] on div "Oké" at bounding box center [854, 531] width 46 height 18
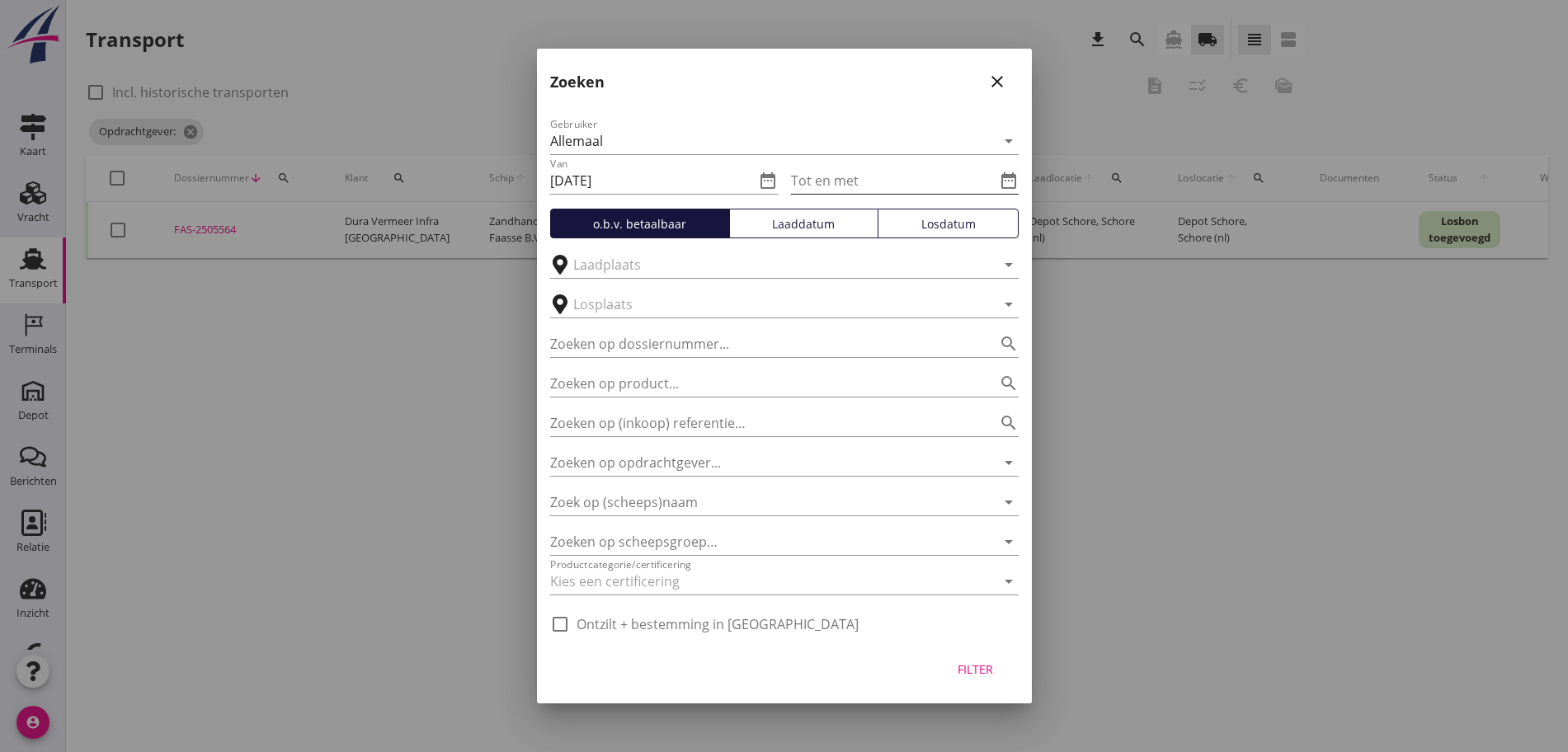
click at [1012, 176] on icon "date_range" at bounding box center [1009, 180] width 19 height 19
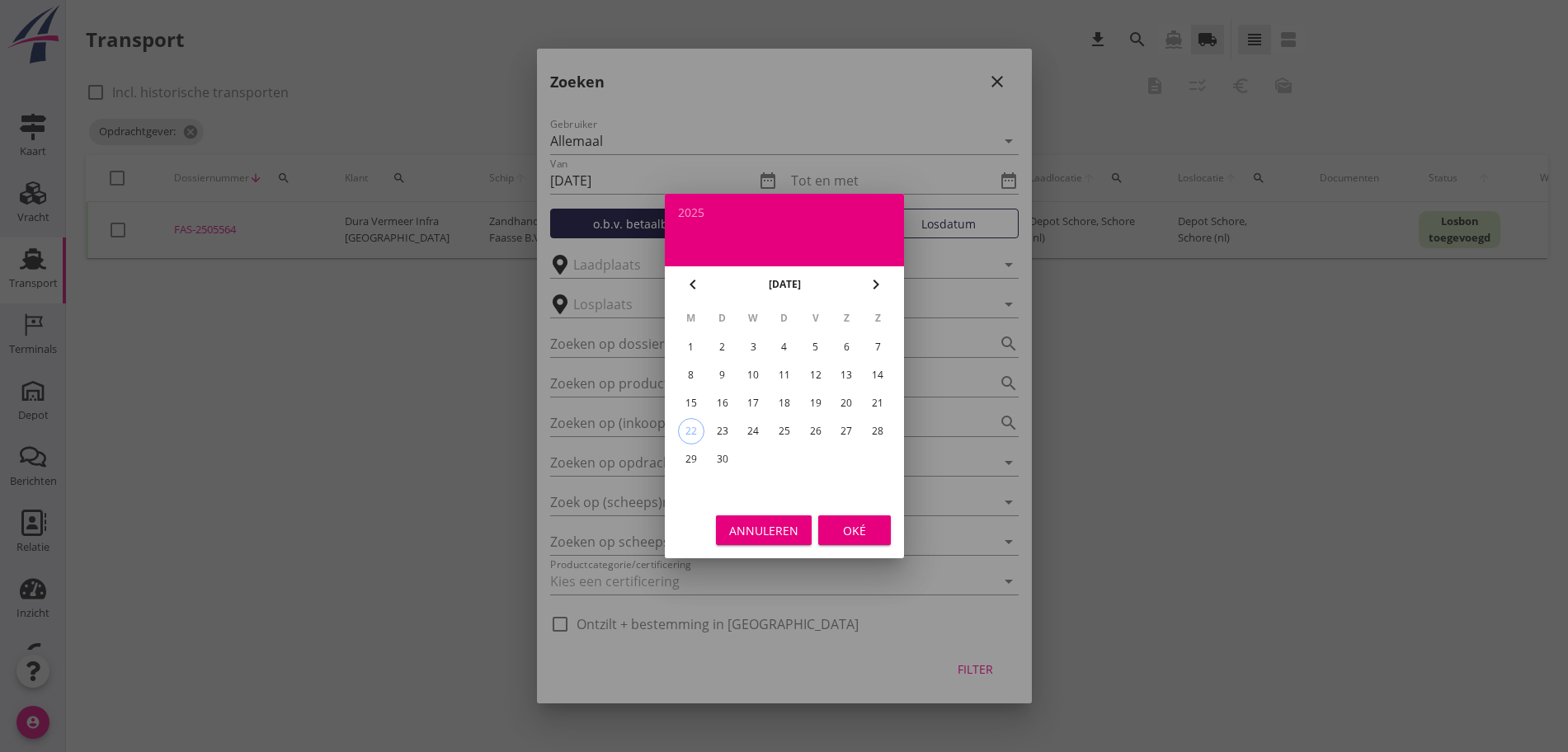
click at [827, 401] on div "19" at bounding box center [814, 404] width 27 height 27
type input "[DATE]"
click at [859, 534] on div "Oké" at bounding box center [854, 531] width 46 height 18
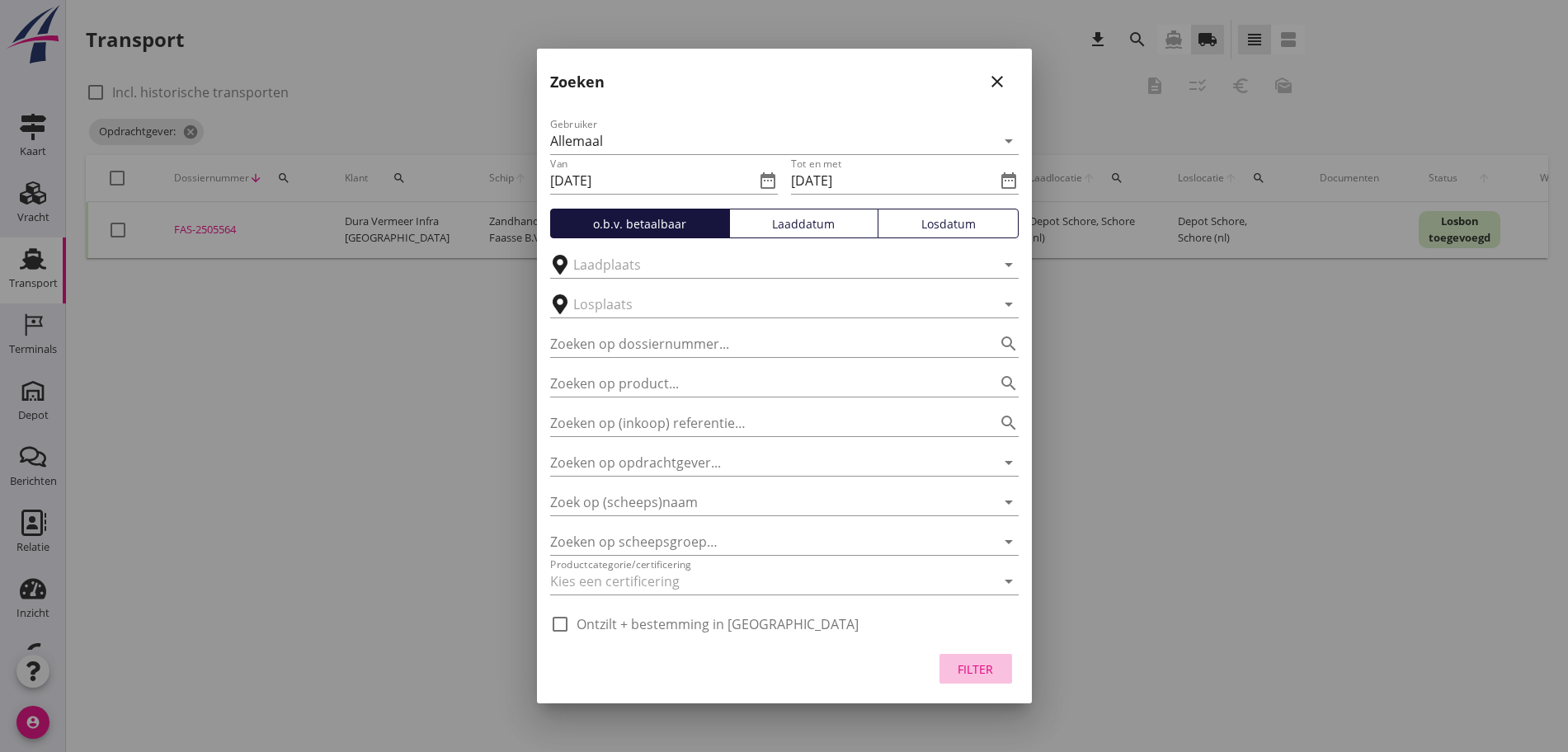
click at [975, 672] on div "Filter" at bounding box center [975, 670] width 46 height 18
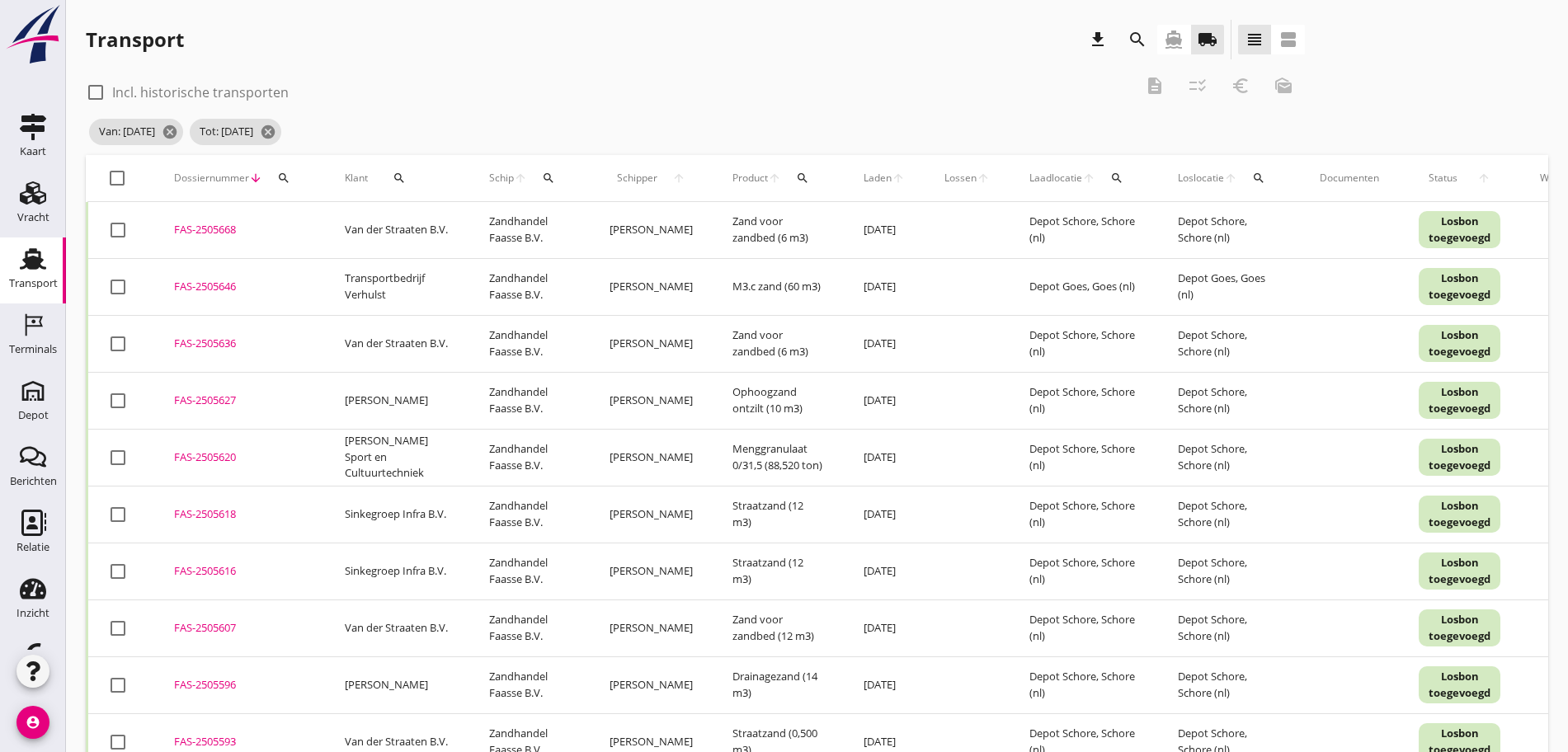
click at [392, 171] on icon "search" at bounding box center [398, 178] width 13 height 13
click at [460, 225] on input "Zoeken op opdrachtgever..." at bounding box center [466, 226] width 171 height 27
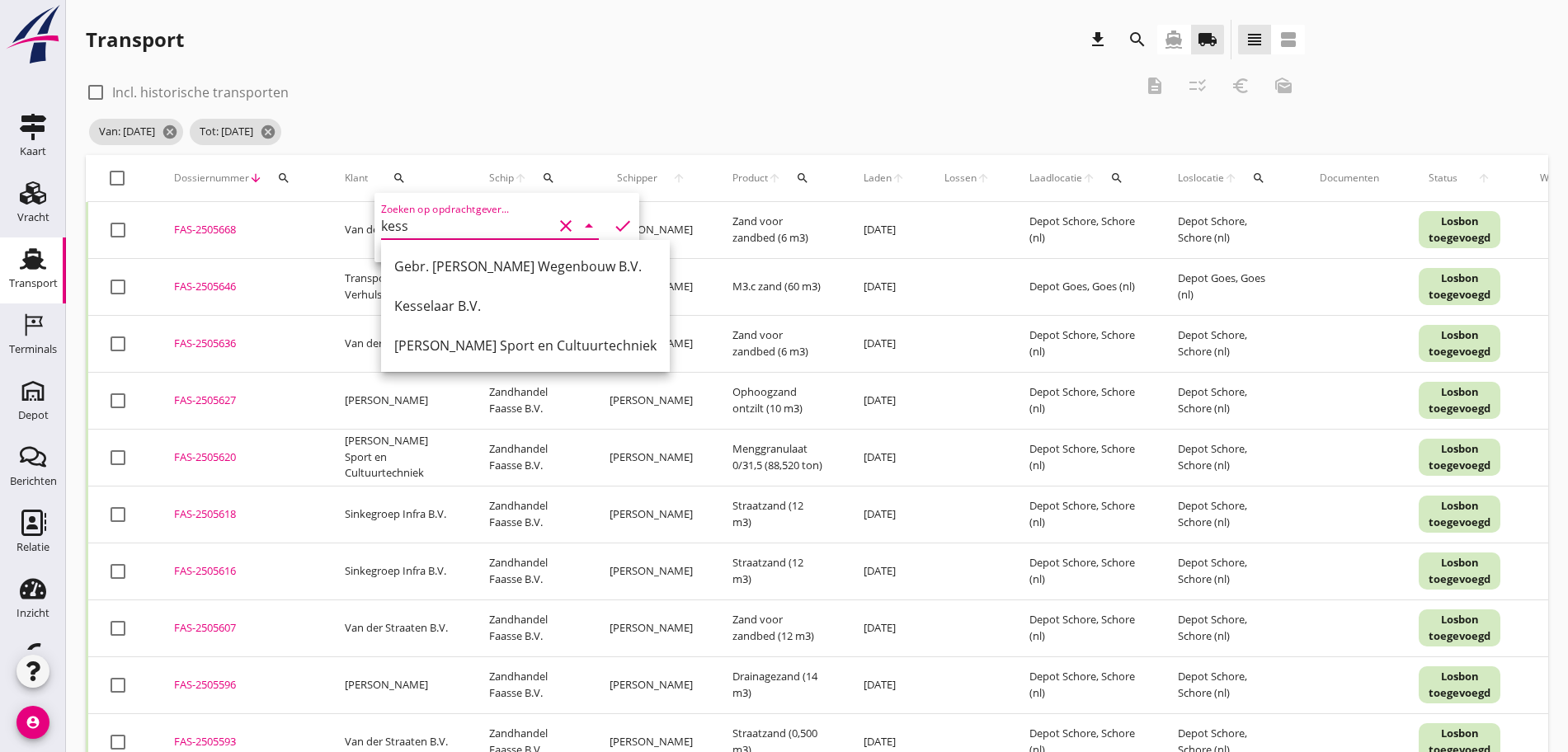
click at [487, 258] on div "Gebr. [PERSON_NAME] Wegenbouw B.V." at bounding box center [525, 266] width 262 height 19
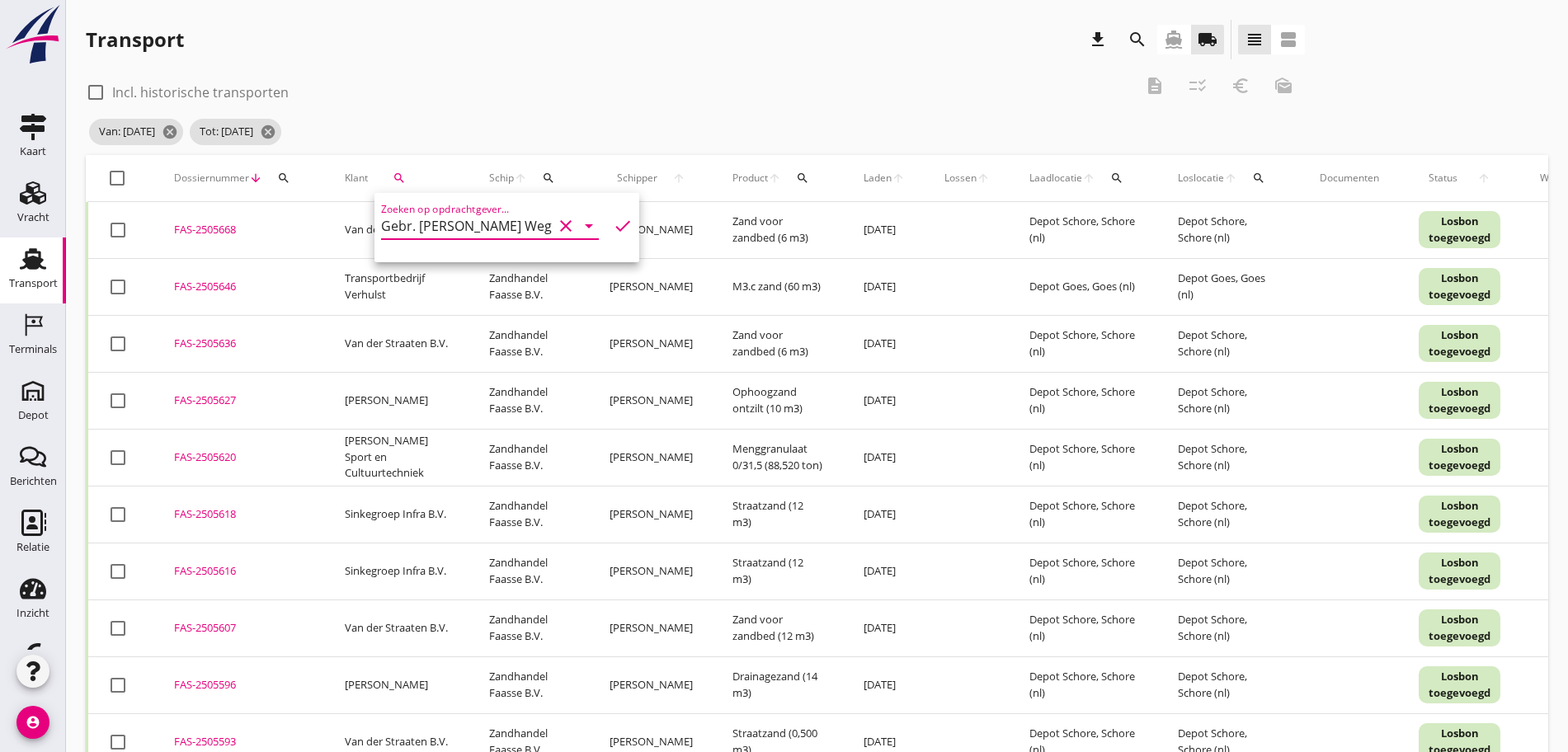
type input "Gebr. [PERSON_NAME] Wegenbouw B.V."
click at [613, 224] on icon "check" at bounding box center [623, 226] width 19 height 19
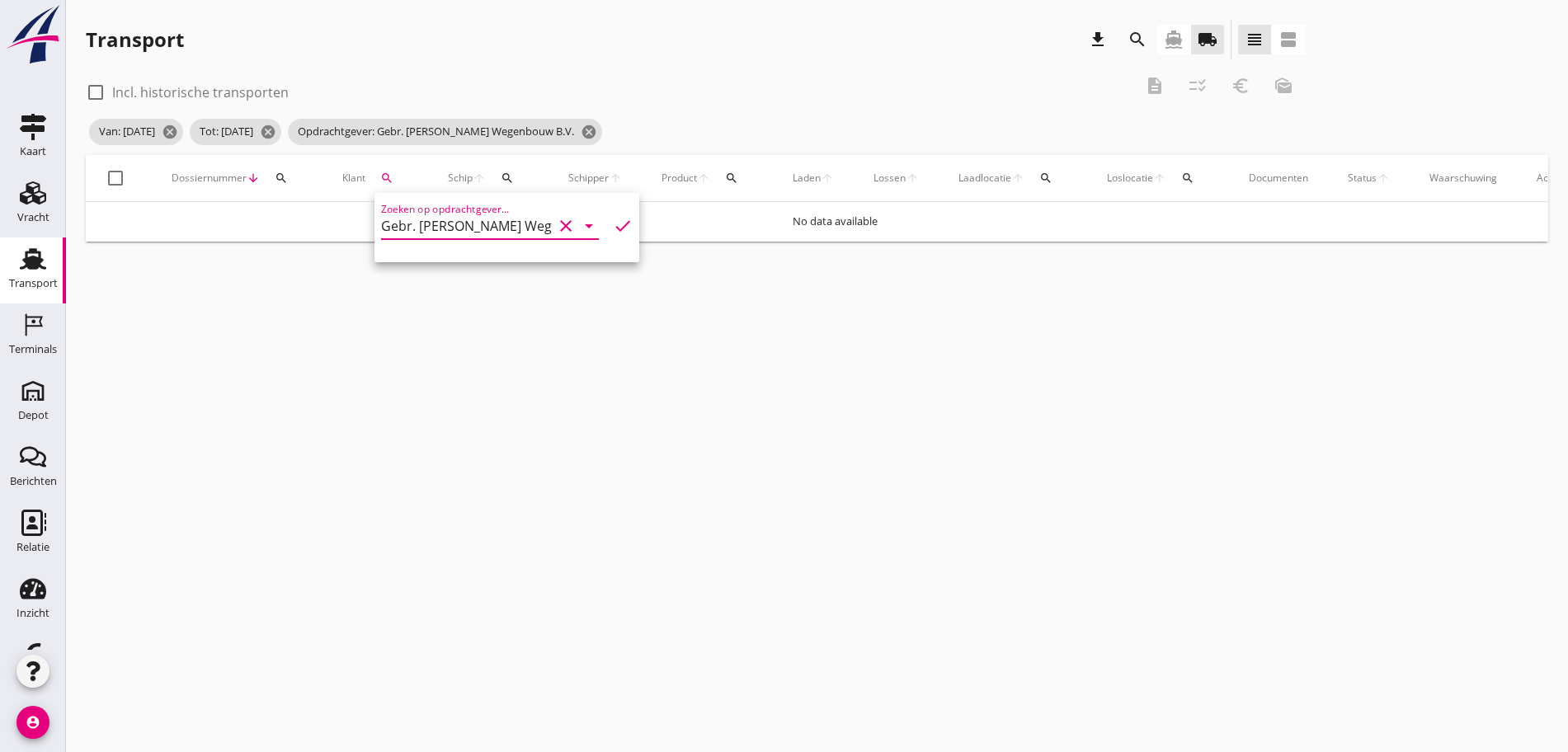
click at [556, 226] on icon "clear" at bounding box center [565, 226] width 19 height 19
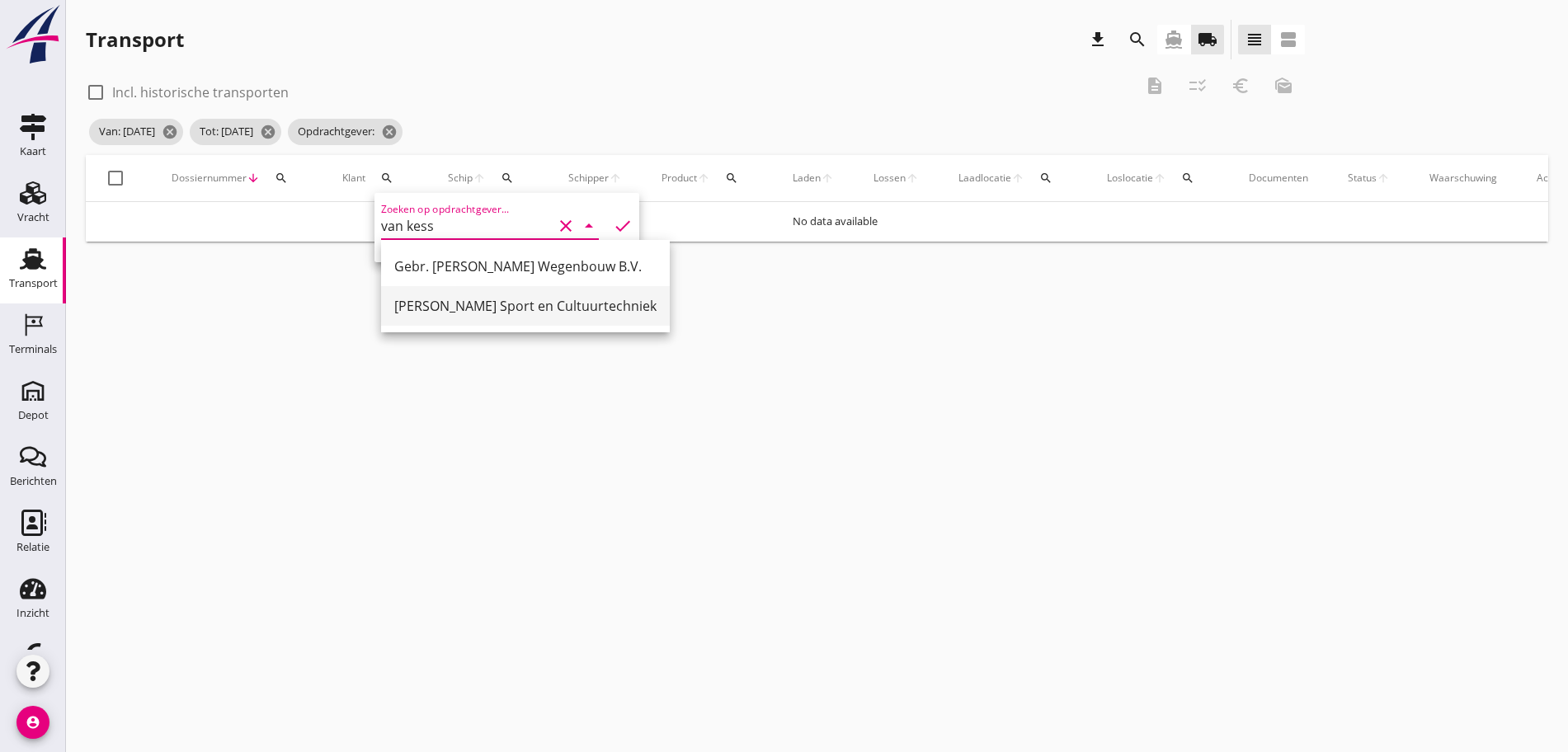
click at [544, 308] on div "[PERSON_NAME] Sport en Cultuurtechniek" at bounding box center [525, 306] width 262 height 19
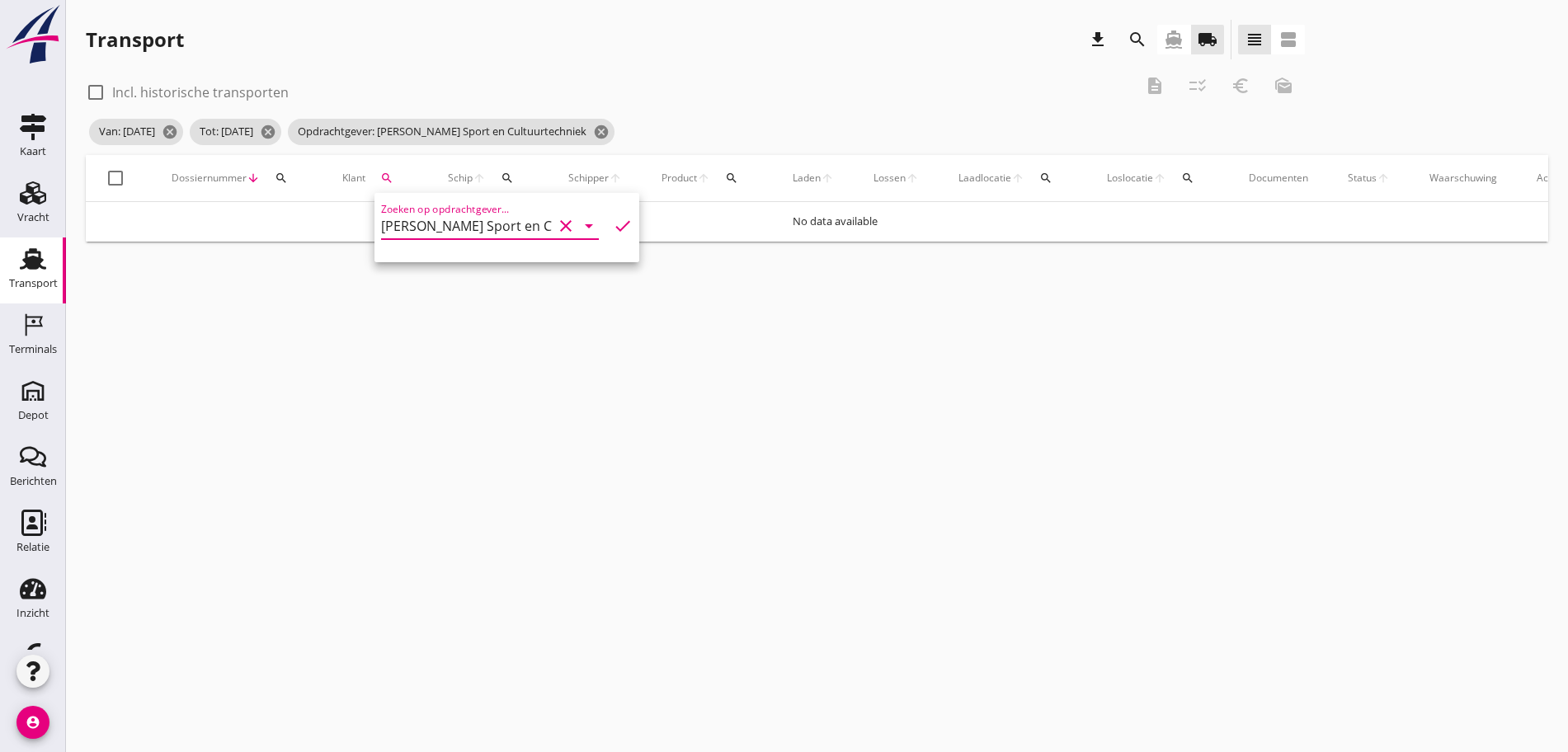
scroll to position [0, 62]
type input "[PERSON_NAME] Sport en Cultuurtechniek"
click at [613, 226] on icon "check" at bounding box center [623, 226] width 19 height 19
click at [607, 224] on div "Transport download search directions_boat local_shipping view_headline view_age…" at bounding box center [817, 131] width 1502 height 262
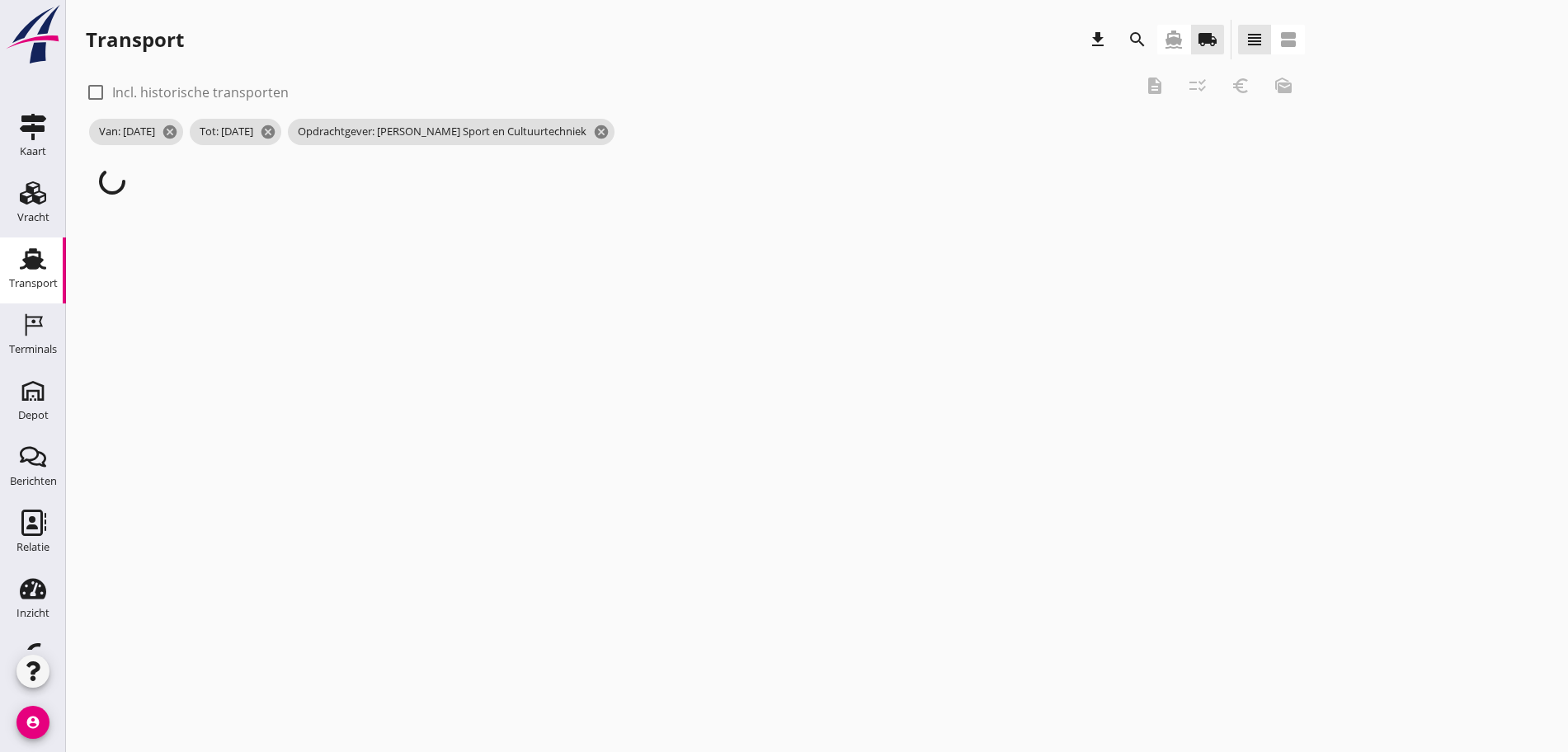
click at [607, 224] on div "Transport download search directions_boat local_shipping view_headline view_age…" at bounding box center [817, 114] width 1502 height 228
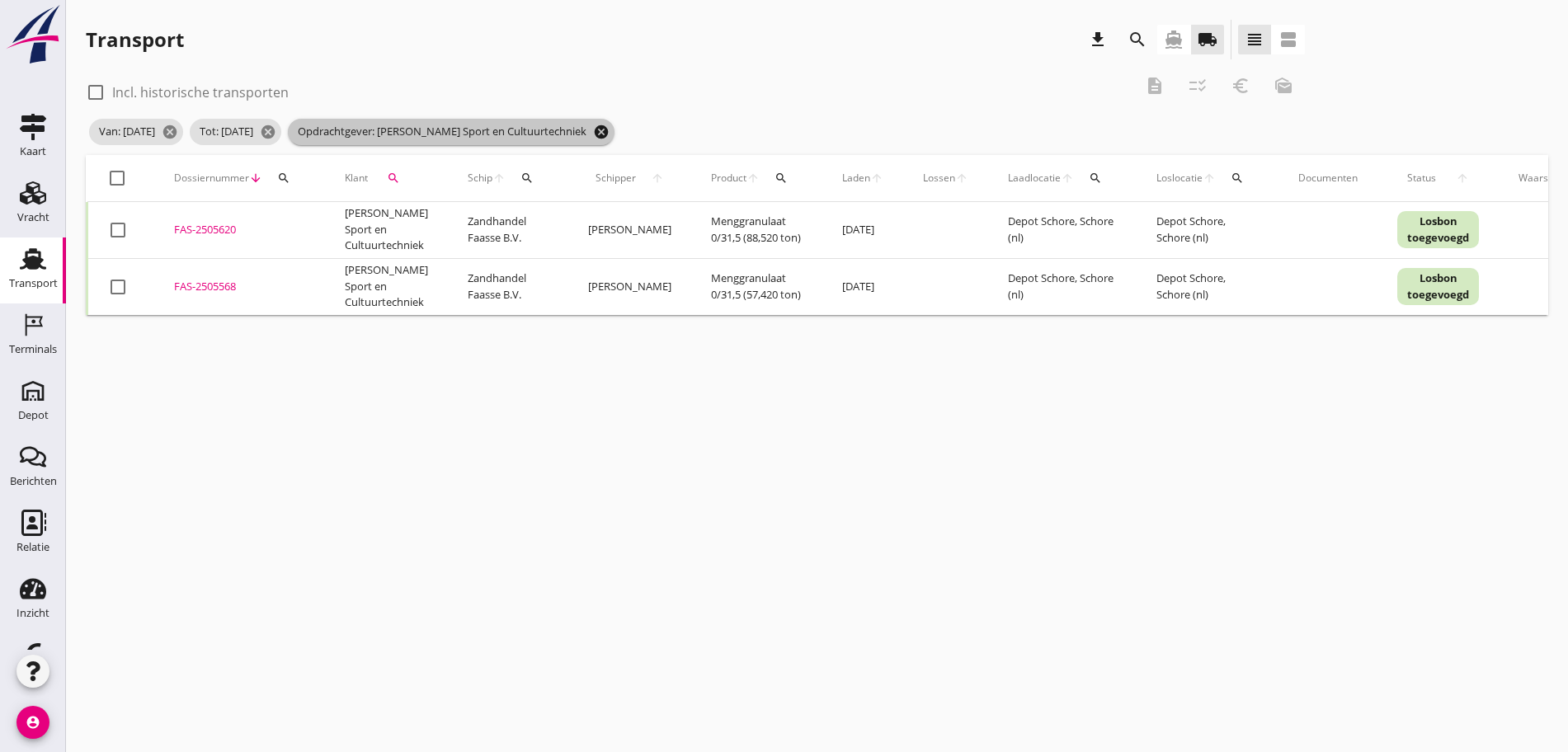
click at [610, 130] on icon "cancel" at bounding box center [601, 132] width 17 height 17
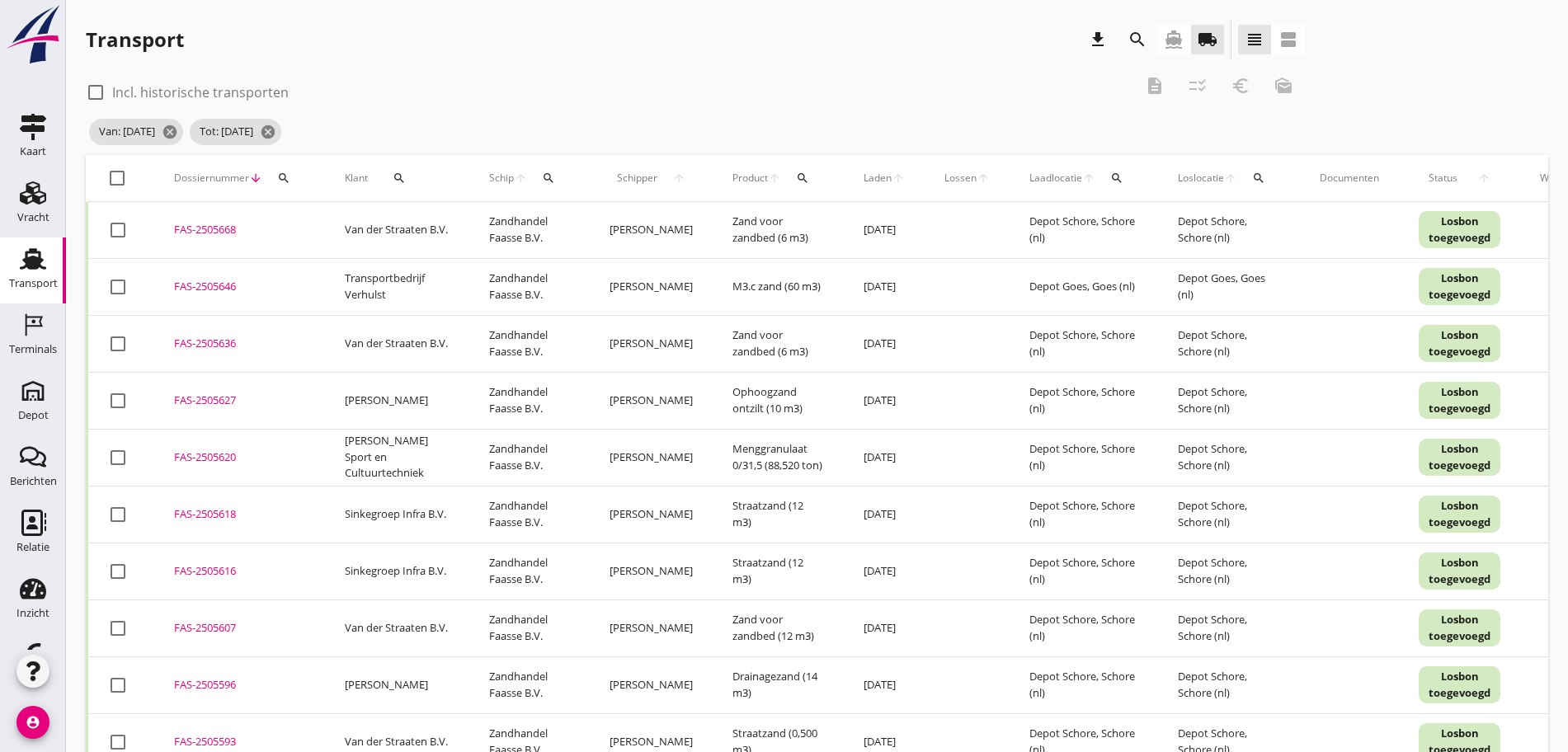
click at [398, 174] on icon "search" at bounding box center [398, 178] width 13 height 13
click at [433, 215] on input "Zoeken op opdrachtgever..." at bounding box center [466, 226] width 171 height 27
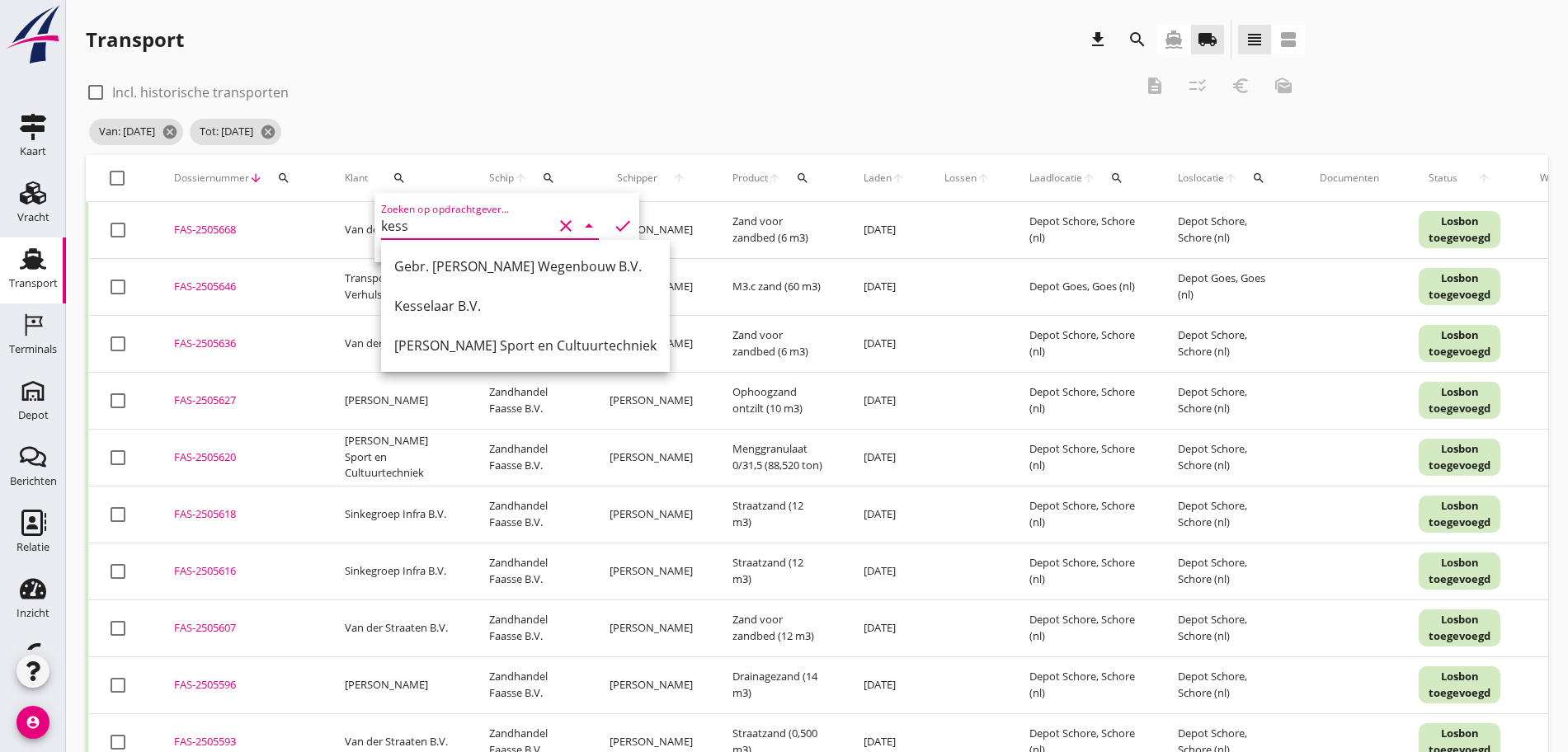
click at [561, 353] on div "[PERSON_NAME] Sport en Cultuurtechniek" at bounding box center [525, 346] width 262 height 19
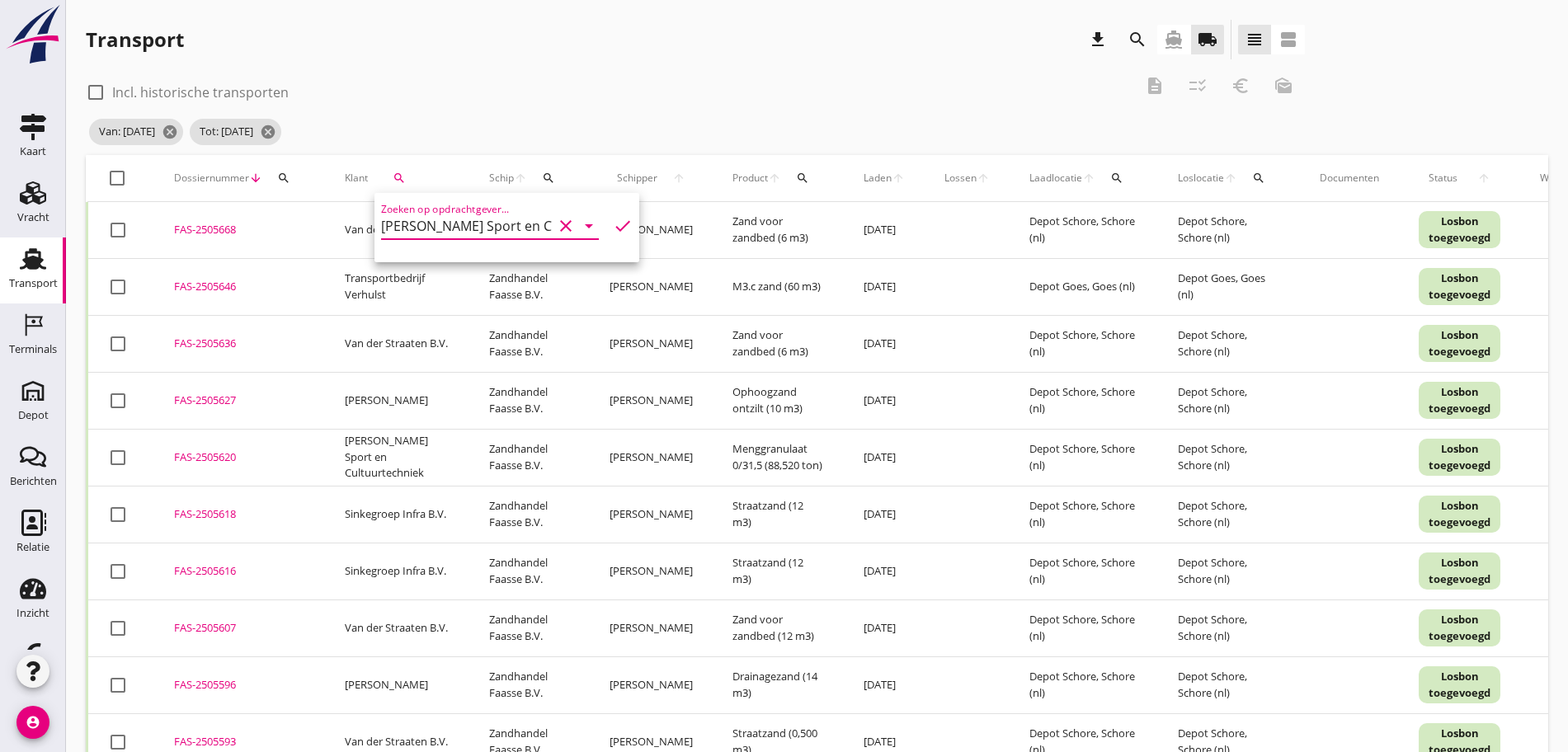
type input "[PERSON_NAME] Sport en Cultuurtechniek"
click at [613, 224] on icon "check" at bounding box center [623, 226] width 19 height 19
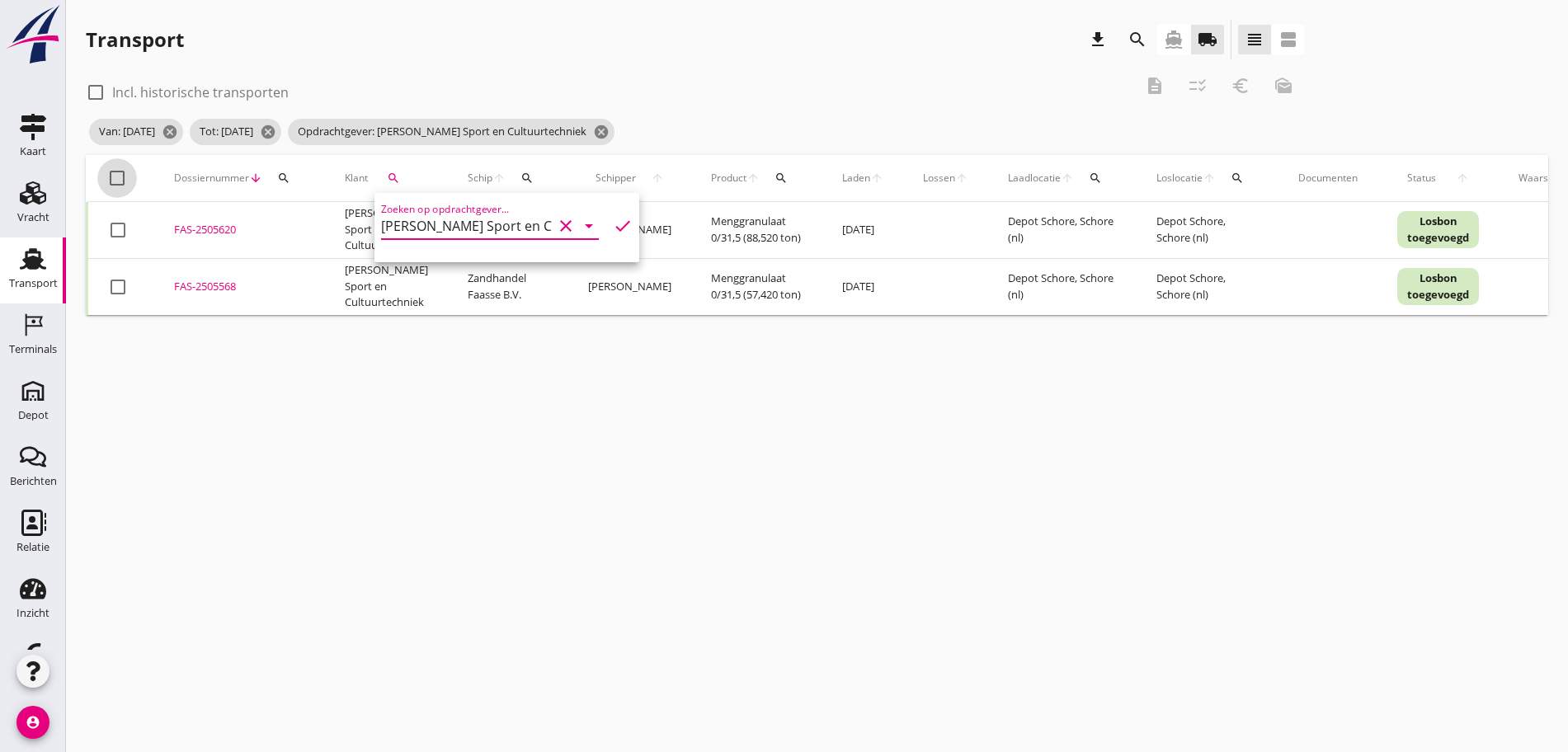
click at [118, 179] on div at bounding box center [117, 179] width 28 height 28
checkbox input "true"
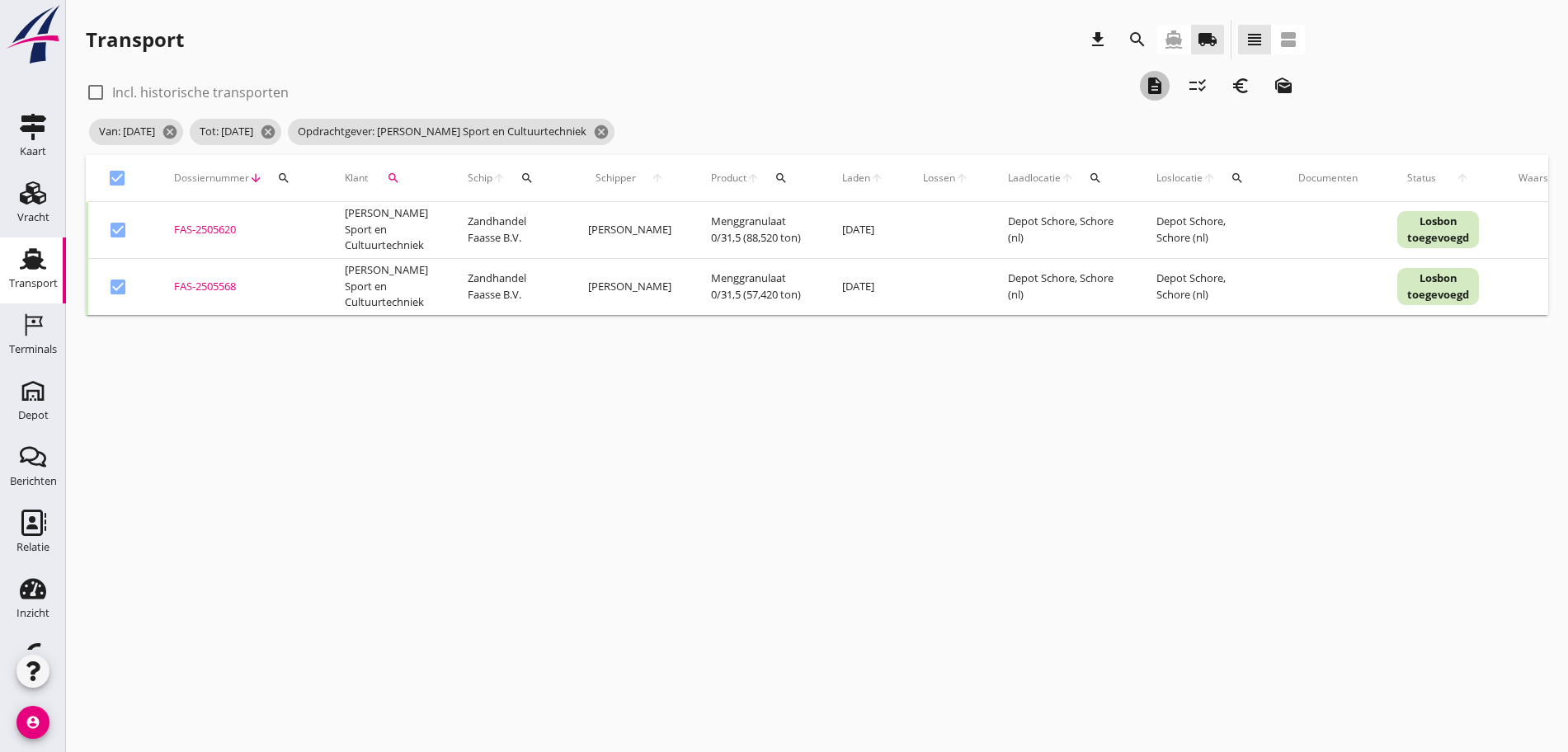
click at [1145, 93] on icon "description" at bounding box center [1155, 86] width 19 height 19
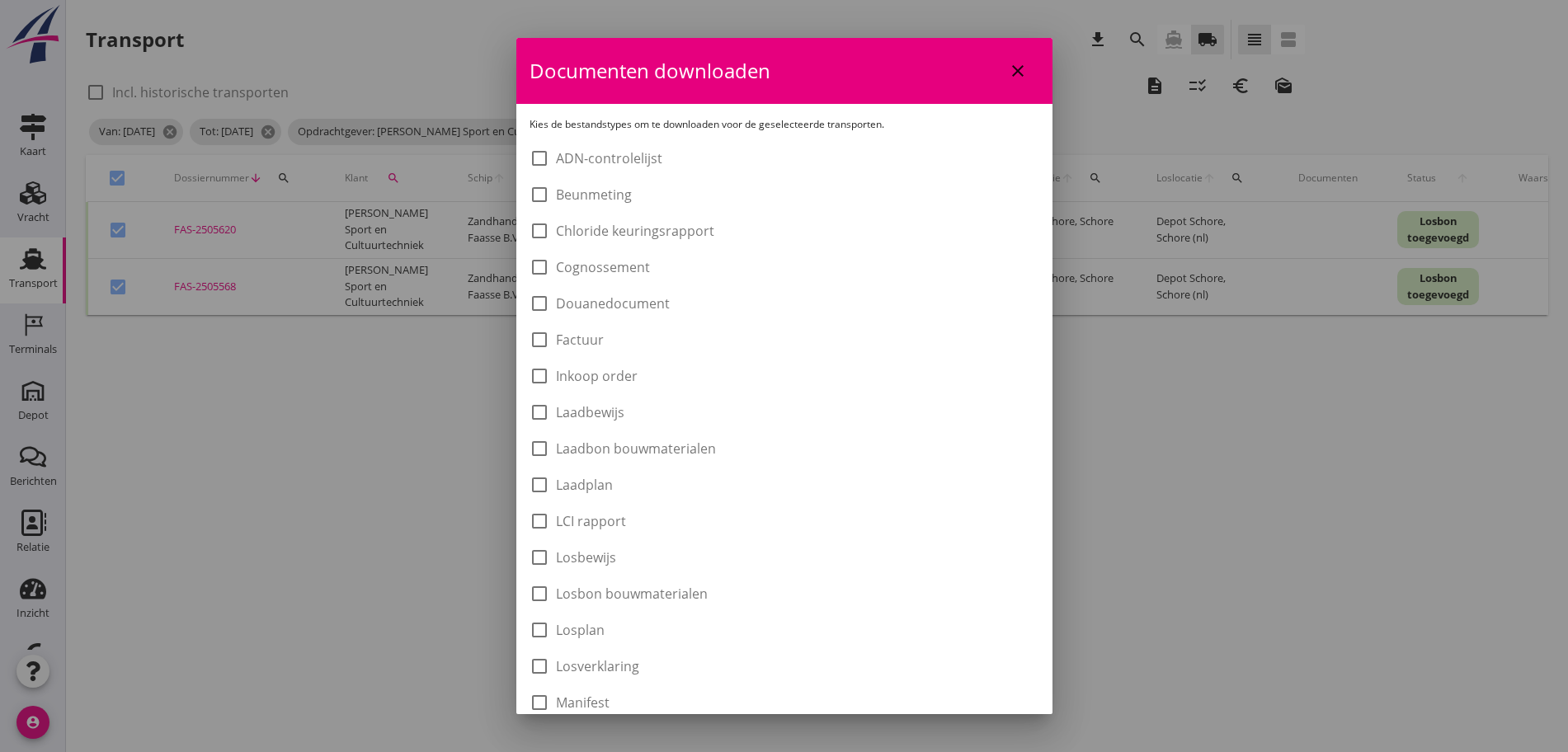
click at [663, 453] on label "Laadbon bouwmaterialen" at bounding box center [635, 449] width 160 height 17
checkbox input "true"
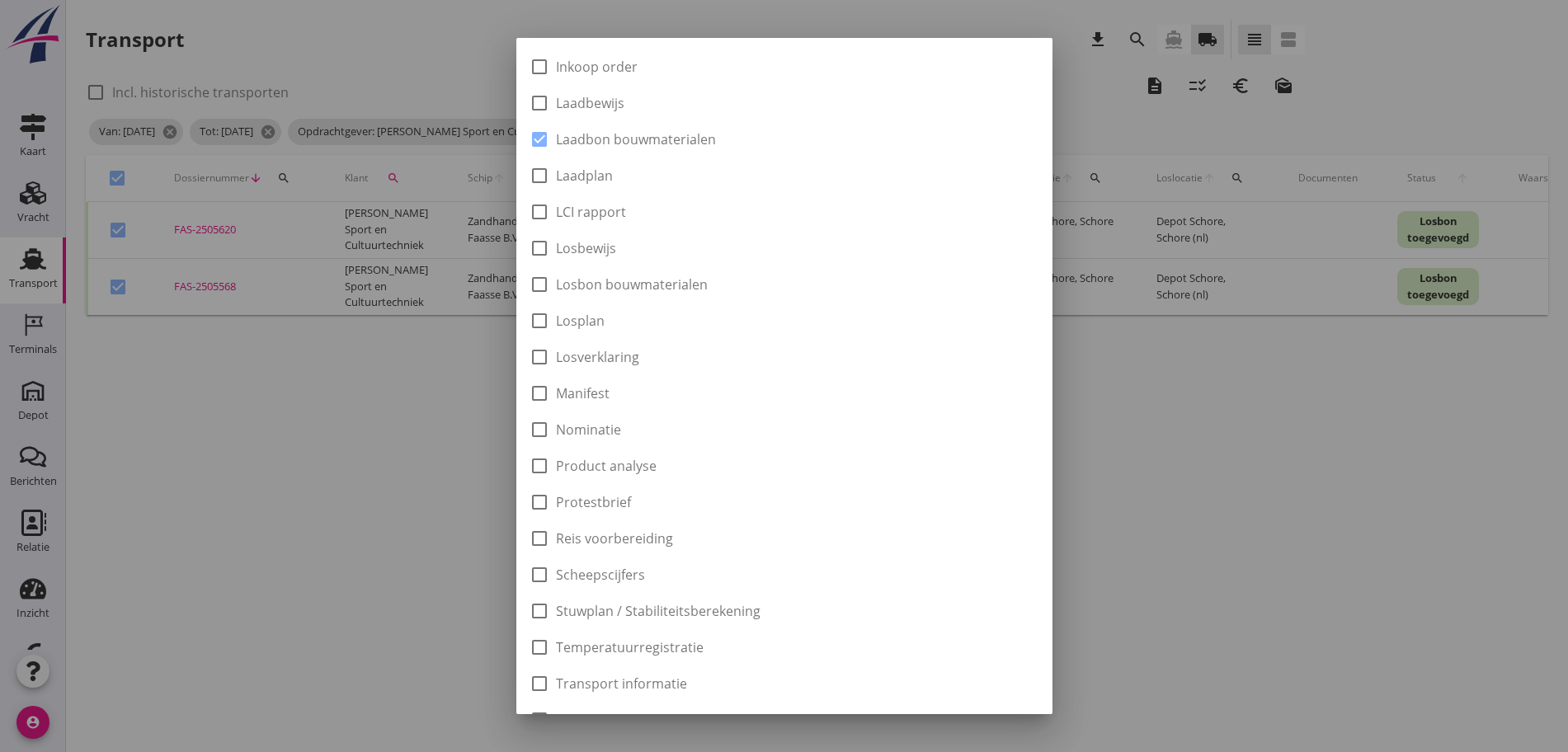
scroll to position [466, 0]
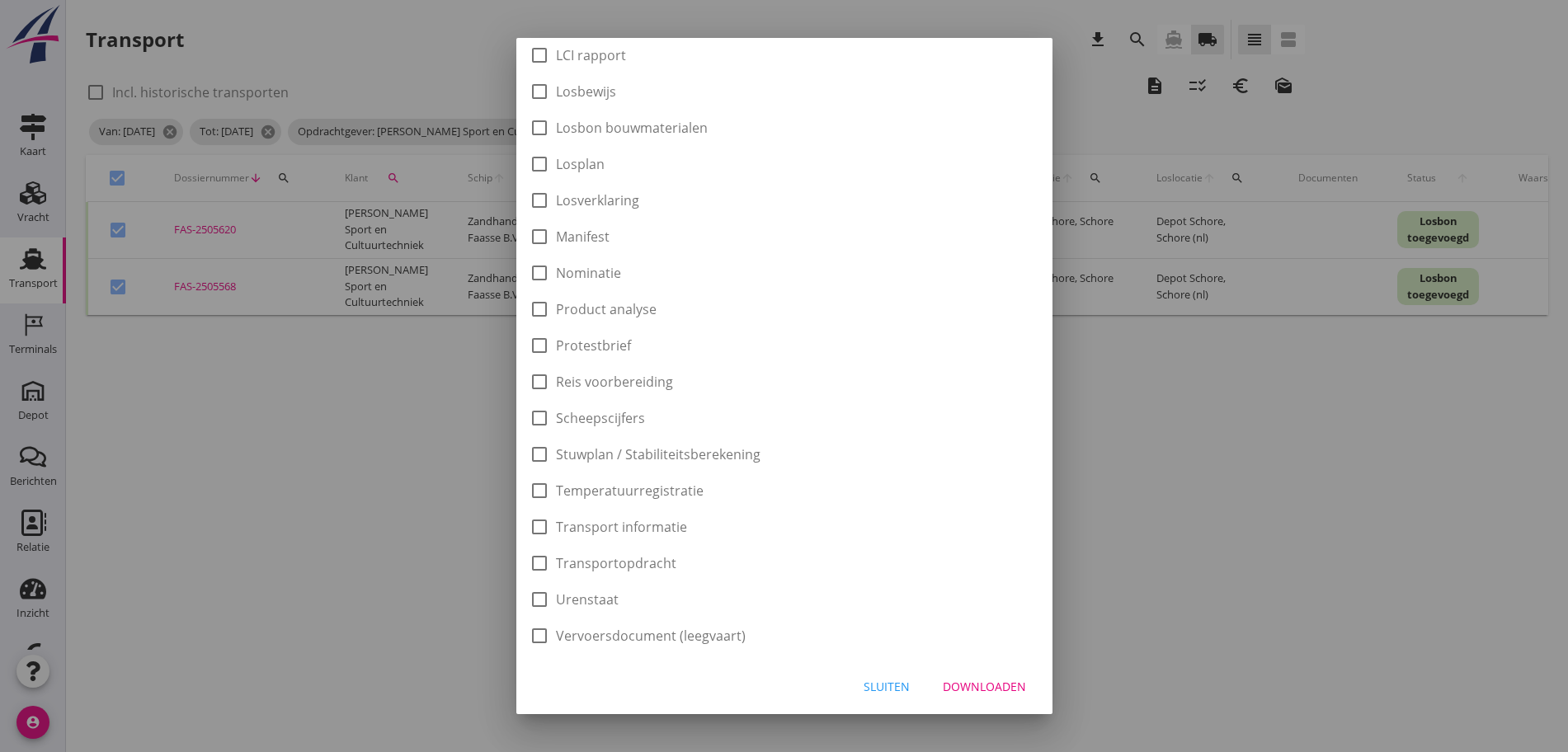
click at [996, 686] on div "Downloaden" at bounding box center [984, 687] width 83 height 18
checkbox input "false"
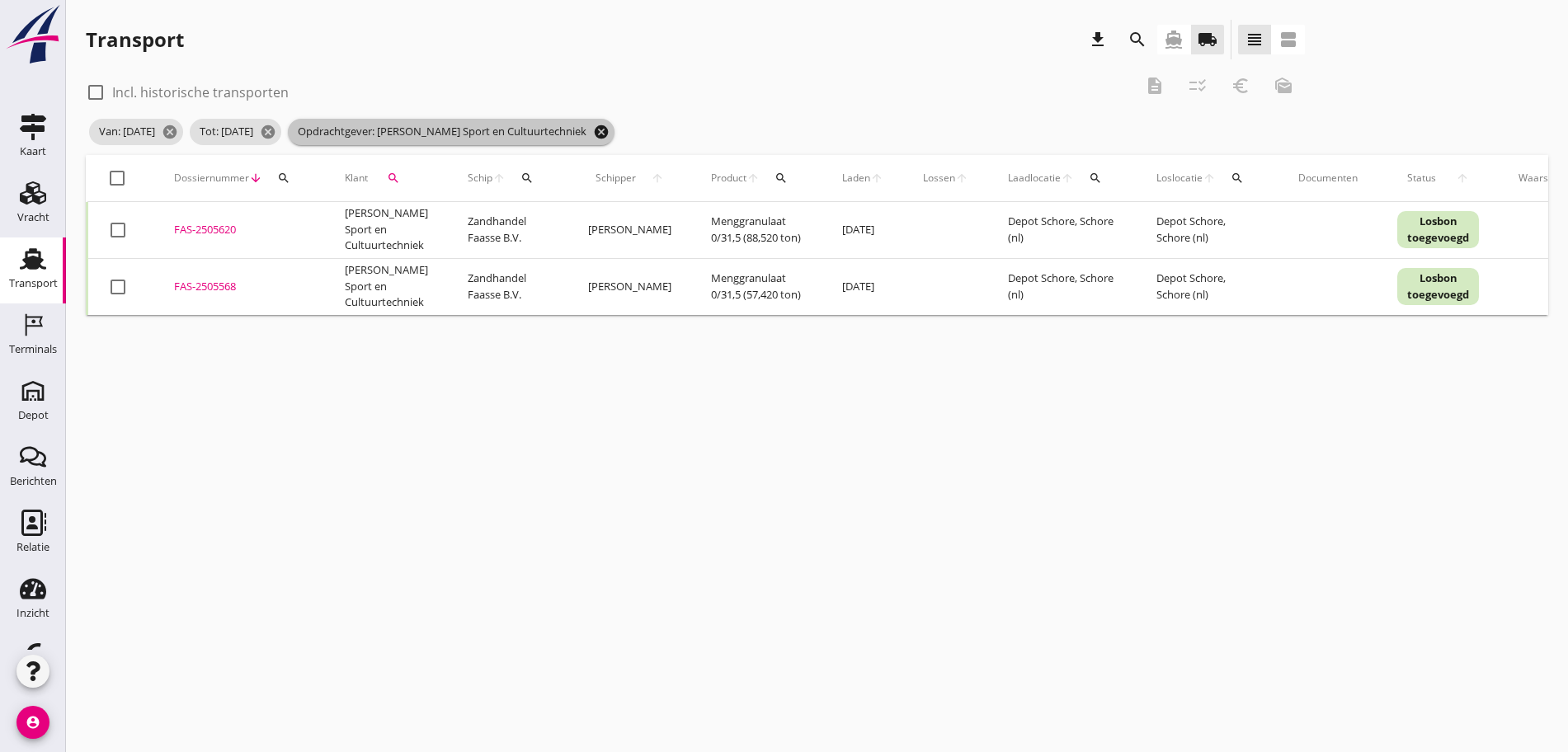
click at [610, 139] on icon "cancel" at bounding box center [601, 132] width 17 height 17
click at [393, 173] on icon "search" at bounding box center [393, 178] width 13 height 13
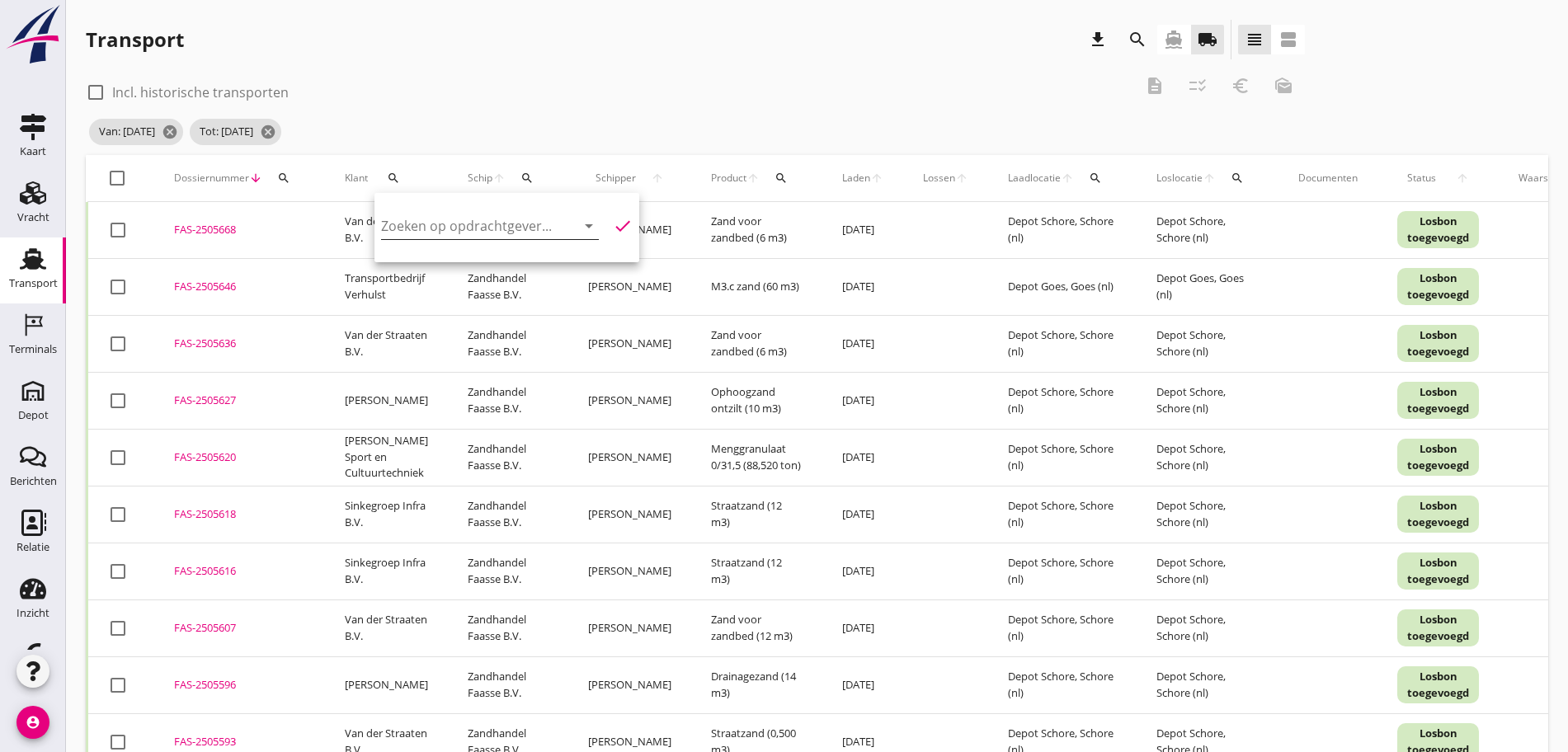
click at [438, 224] on input "Zoeken op opdrachtgever..." at bounding box center [466, 226] width 171 height 27
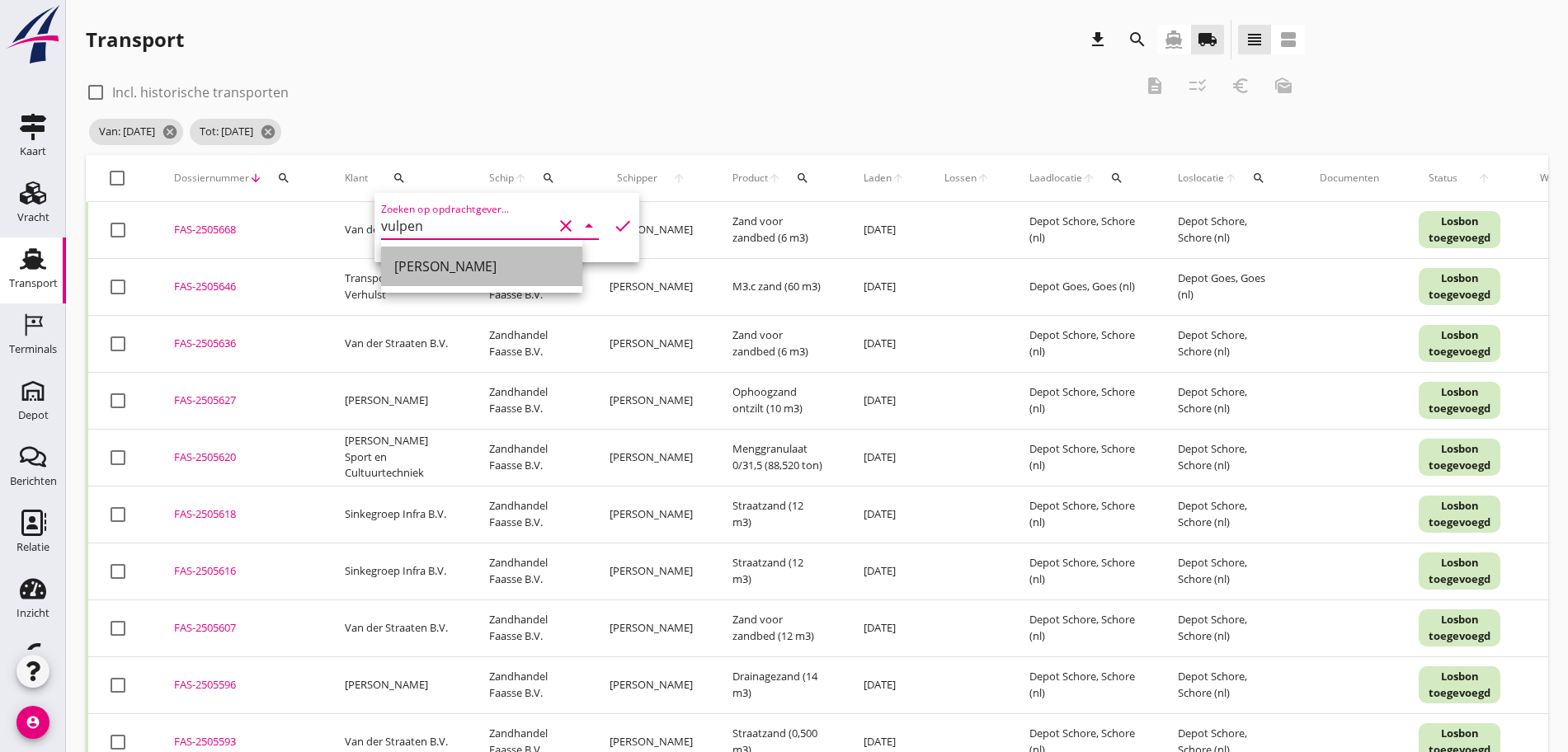
drag, startPoint x: 455, startPoint y: 265, endPoint x: 590, endPoint y: 257, distance: 135.2
click at [458, 264] on div "[PERSON_NAME]" at bounding box center [481, 266] width 175 height 19
type input "[PERSON_NAME]"
click at [613, 225] on icon "check" at bounding box center [623, 226] width 19 height 19
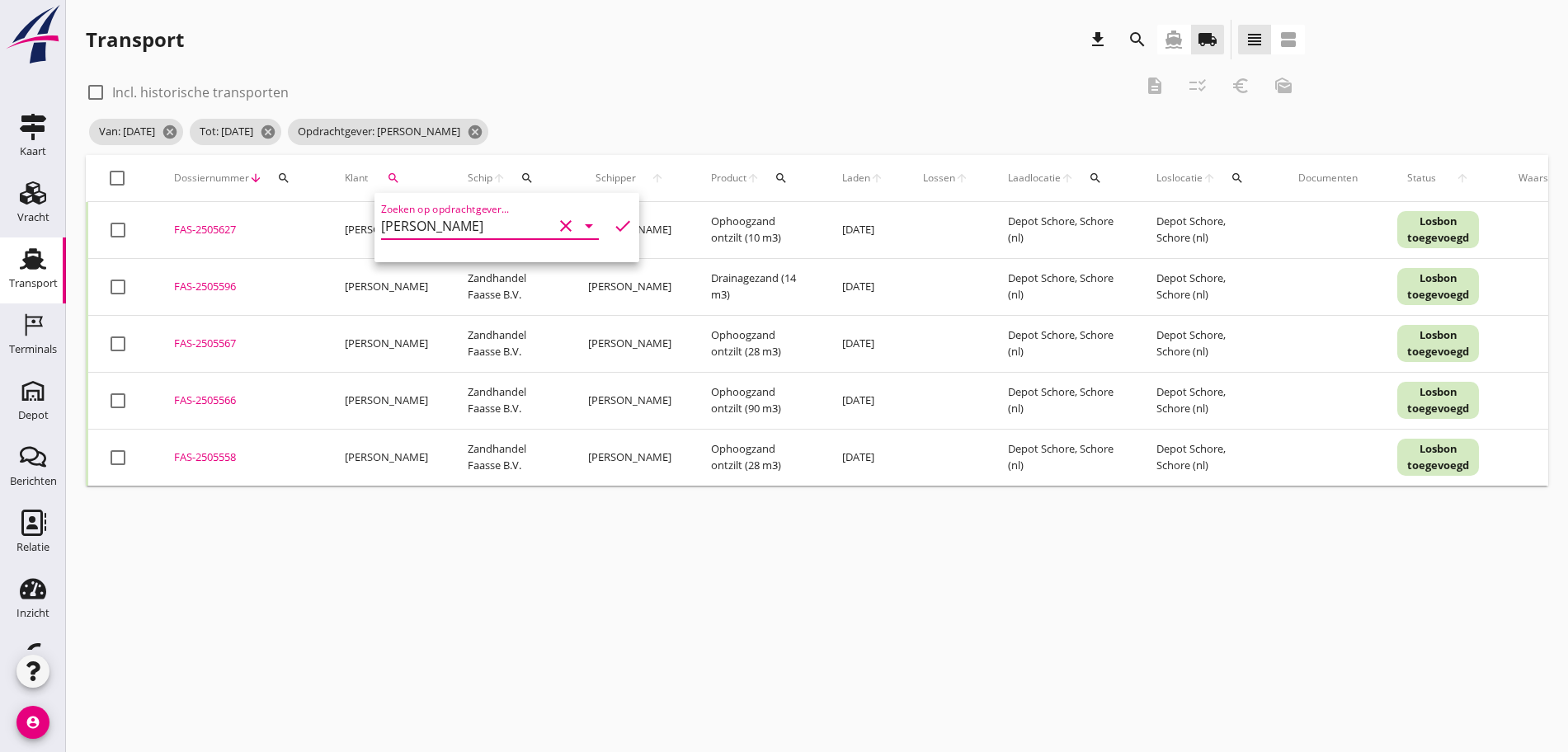
click at [109, 179] on div at bounding box center [117, 179] width 28 height 28
checkbox input "true"
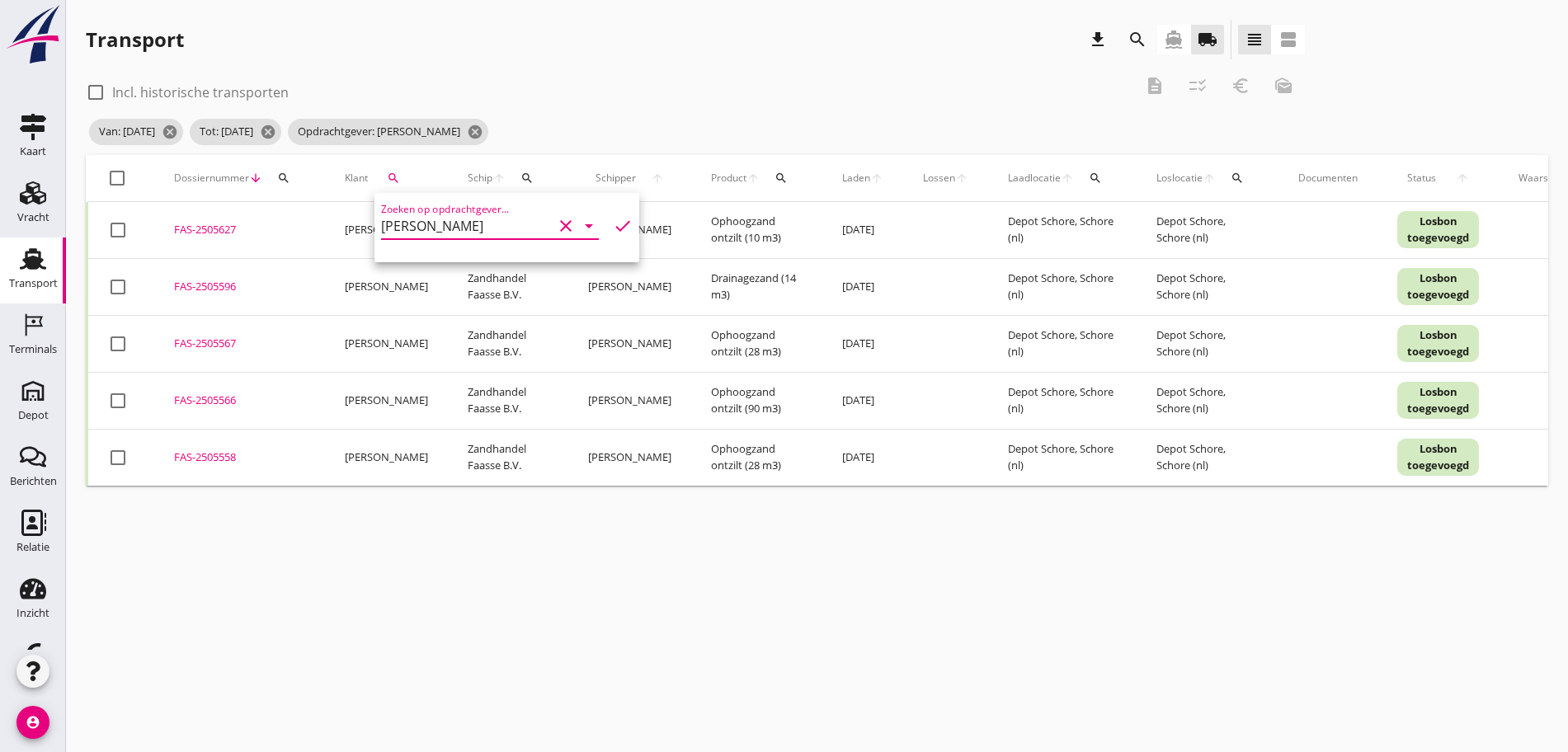
checkbox input "true"
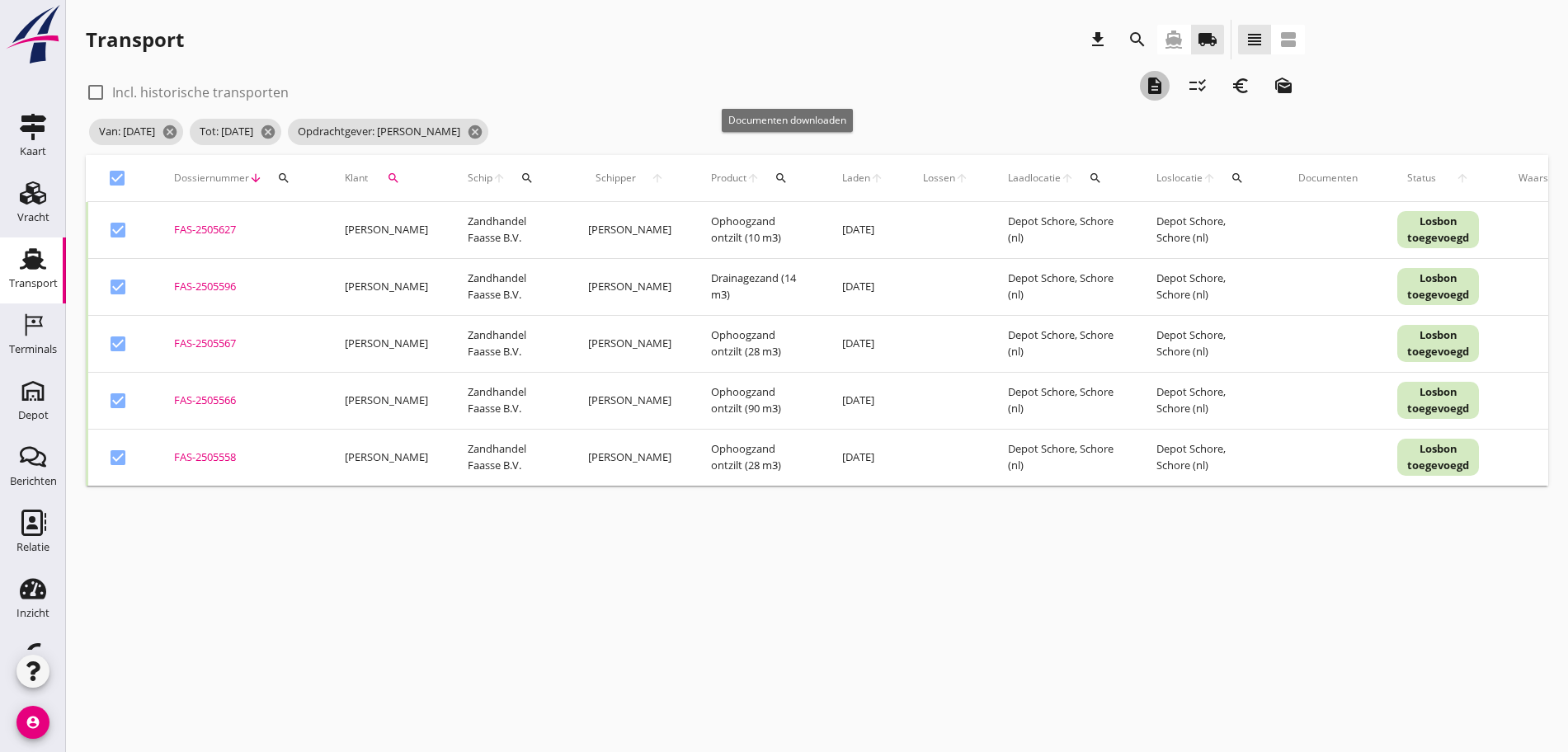
click at [1145, 81] on icon "description" at bounding box center [1155, 86] width 19 height 19
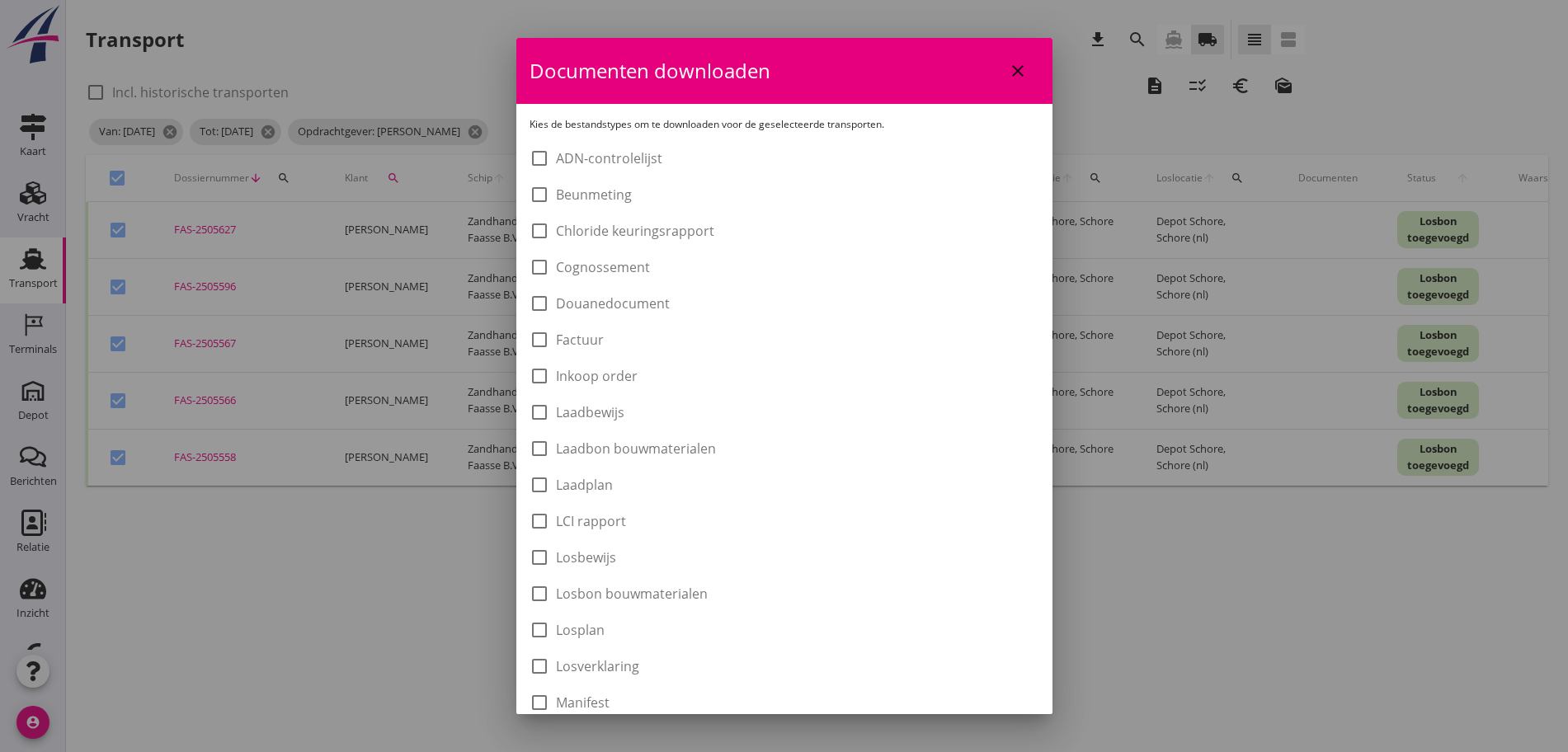
click at [670, 446] on label "Laadbon bouwmaterialen" at bounding box center [635, 449] width 160 height 17
checkbox input "true"
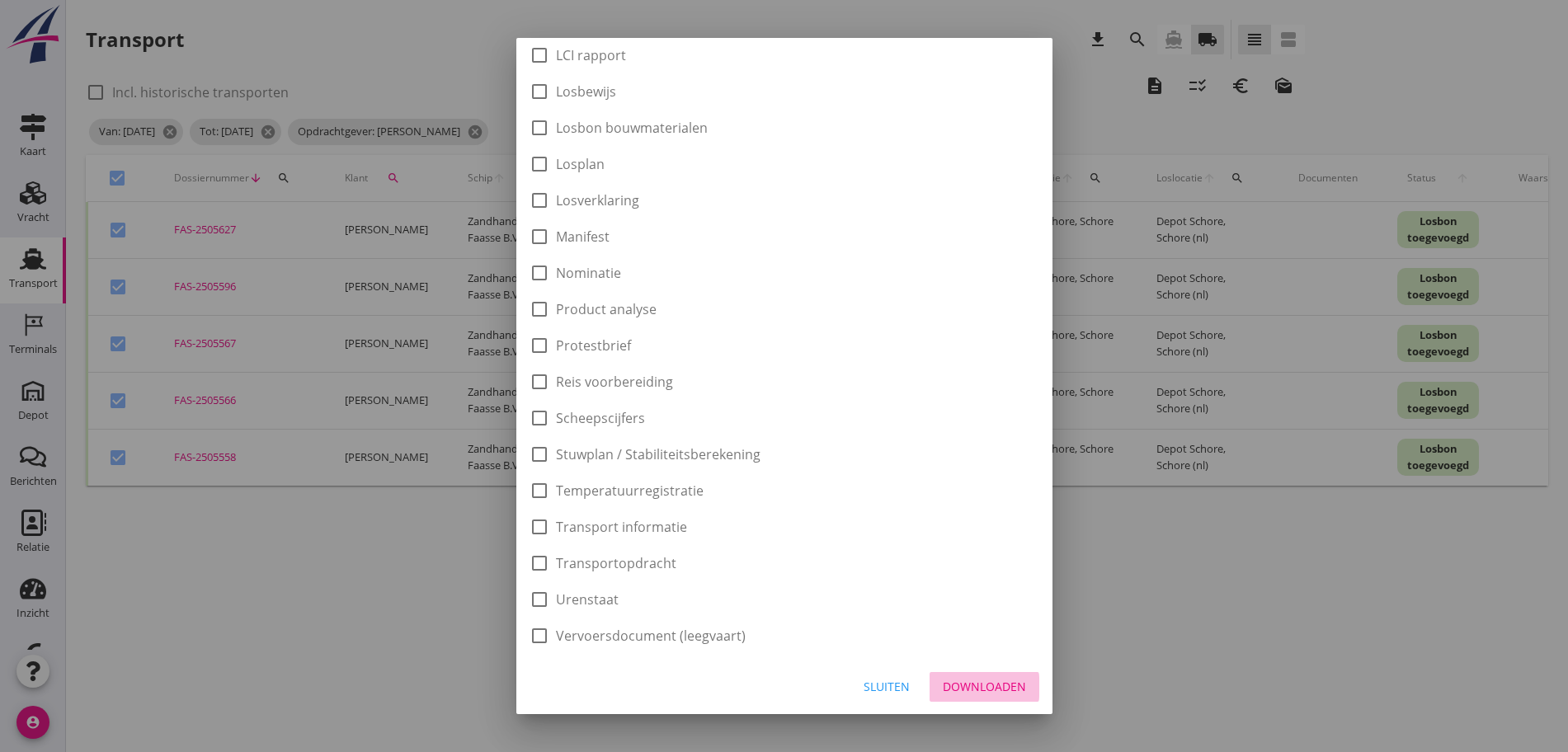
click at [990, 677] on button "Downloaden" at bounding box center [984, 687] width 110 height 30
checkbox input "false"
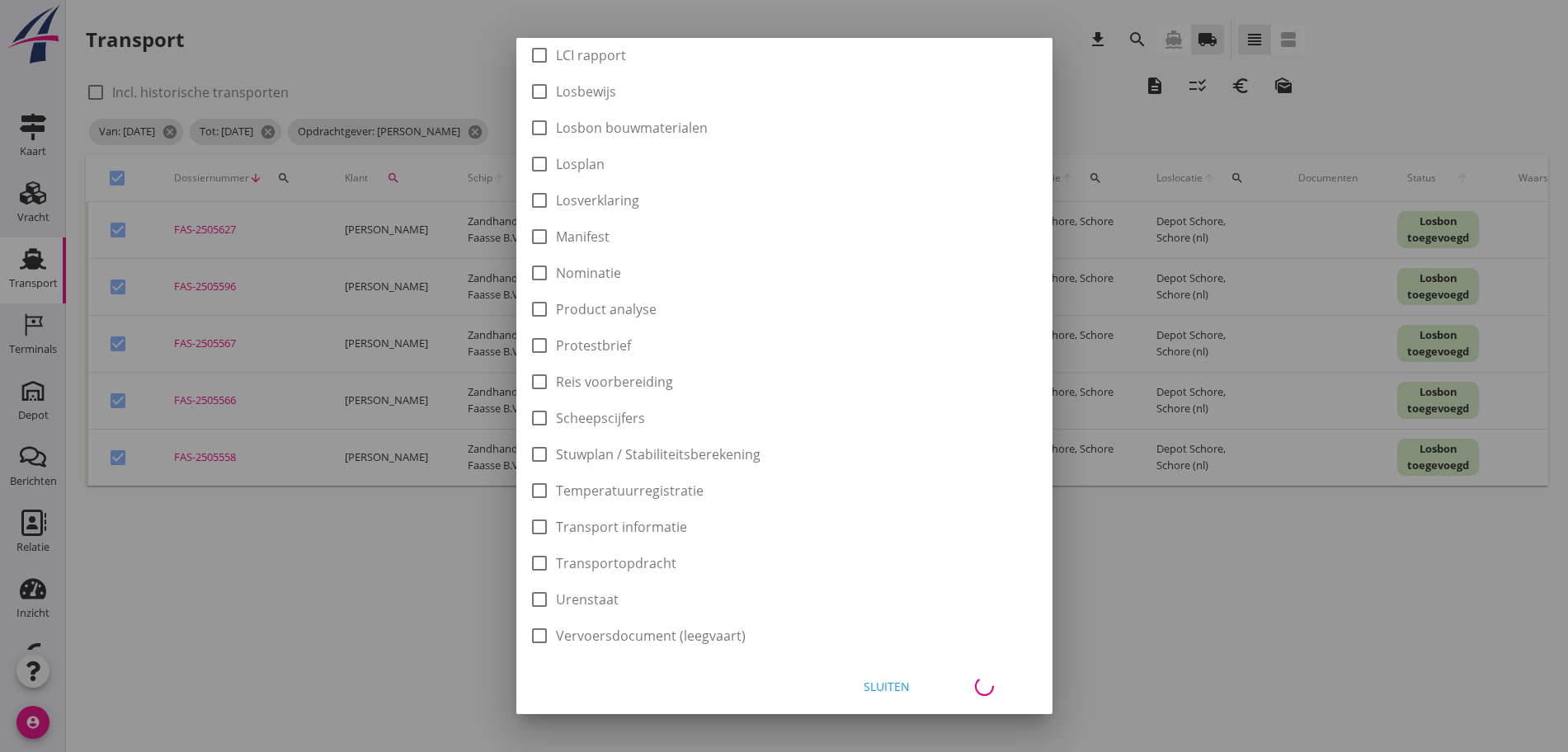
checkbox input "false"
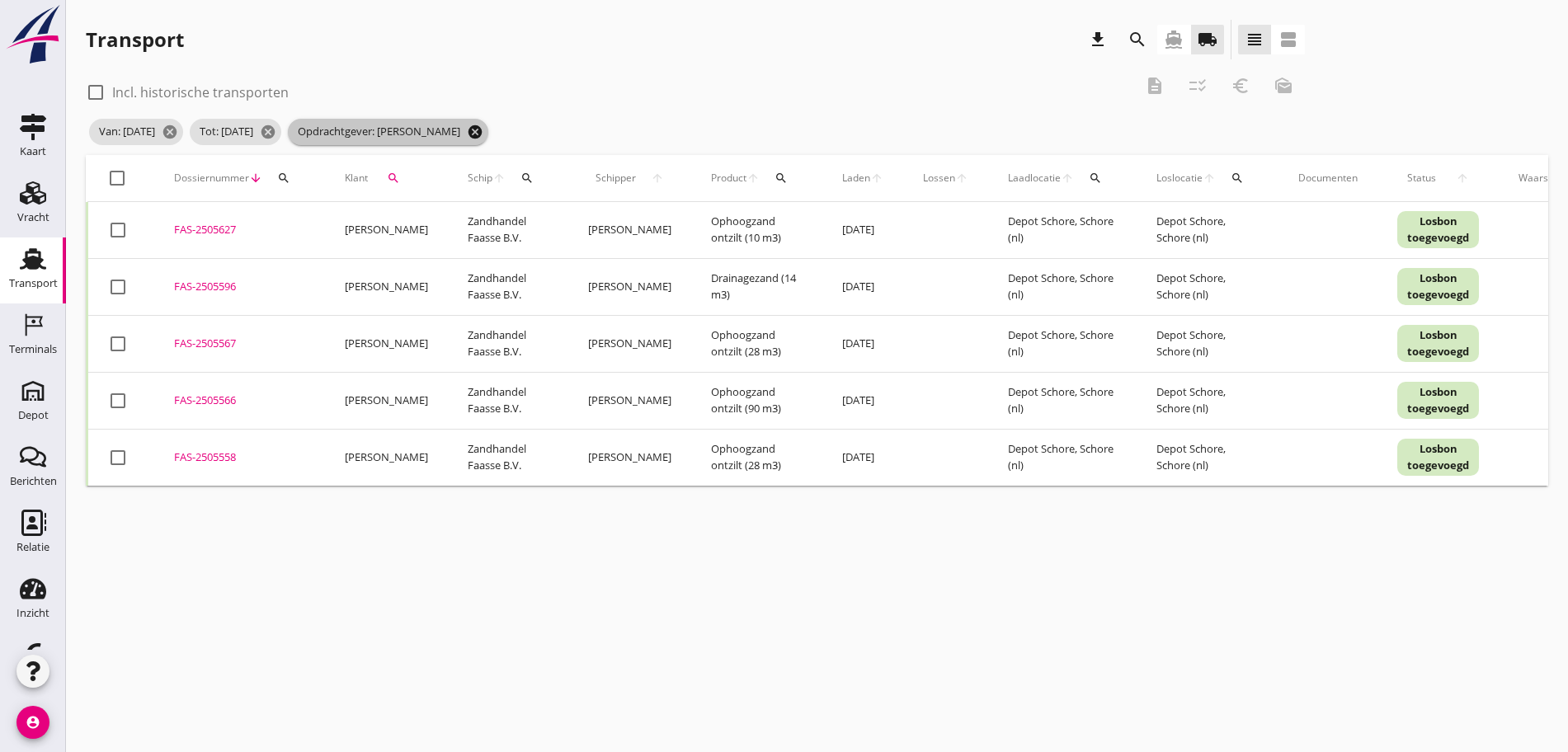
click at [483, 131] on icon "cancel" at bounding box center [474, 132] width 17 height 17
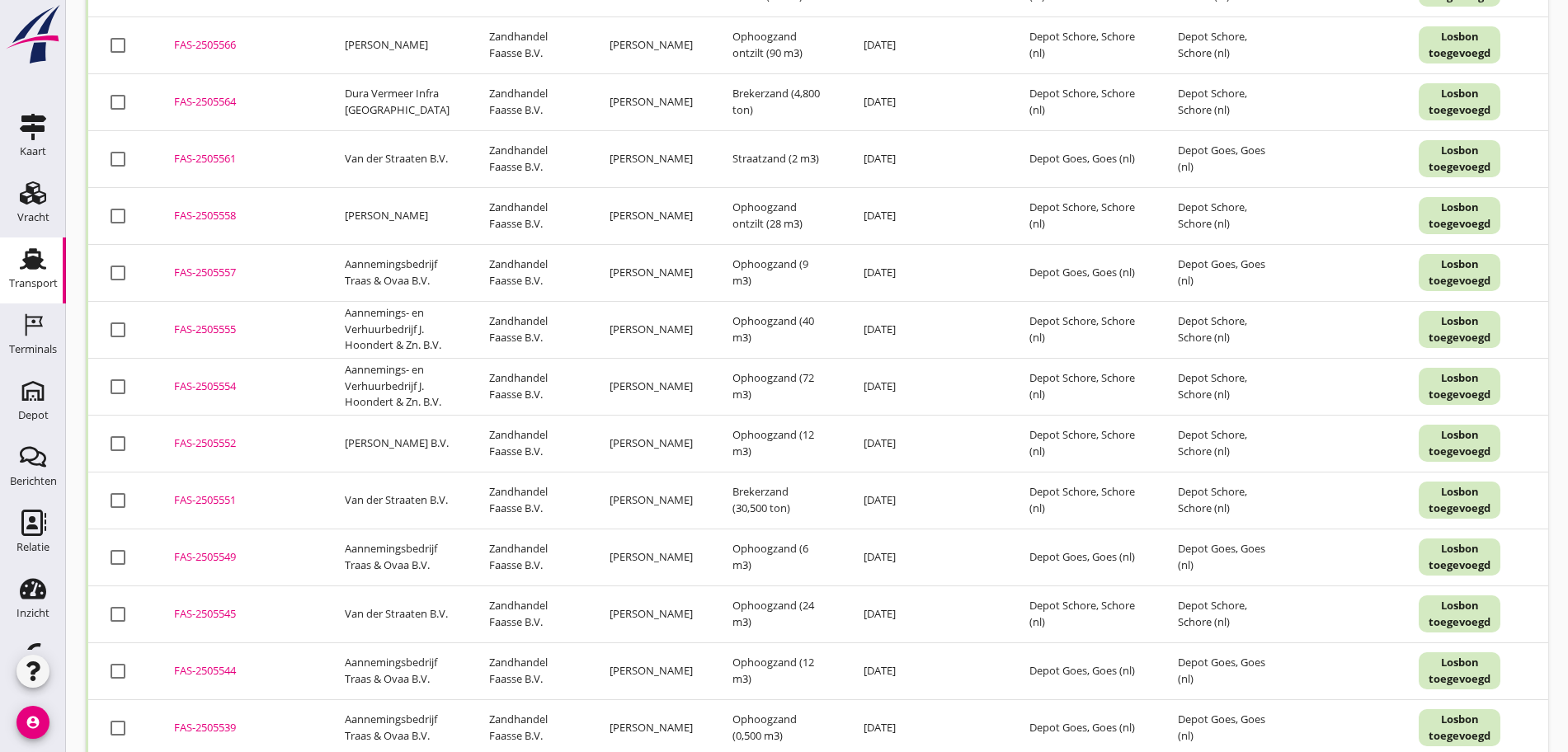
scroll to position [1160, 0]
